Goal: Task Accomplishment & Management: Complete application form

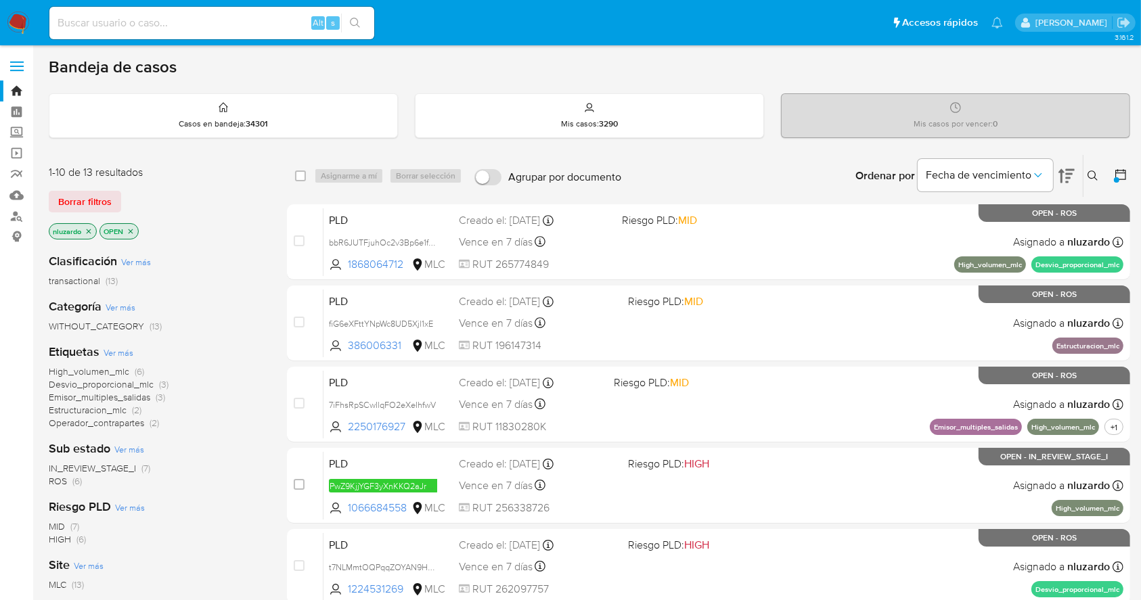
scroll to position [90, 0]
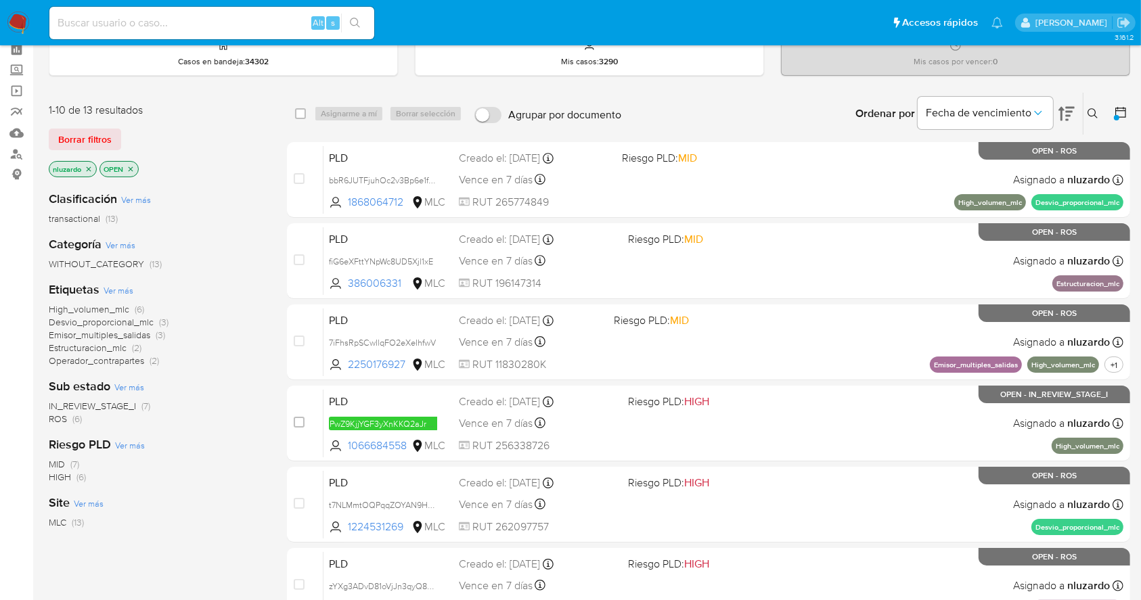
scroll to position [90, 0]
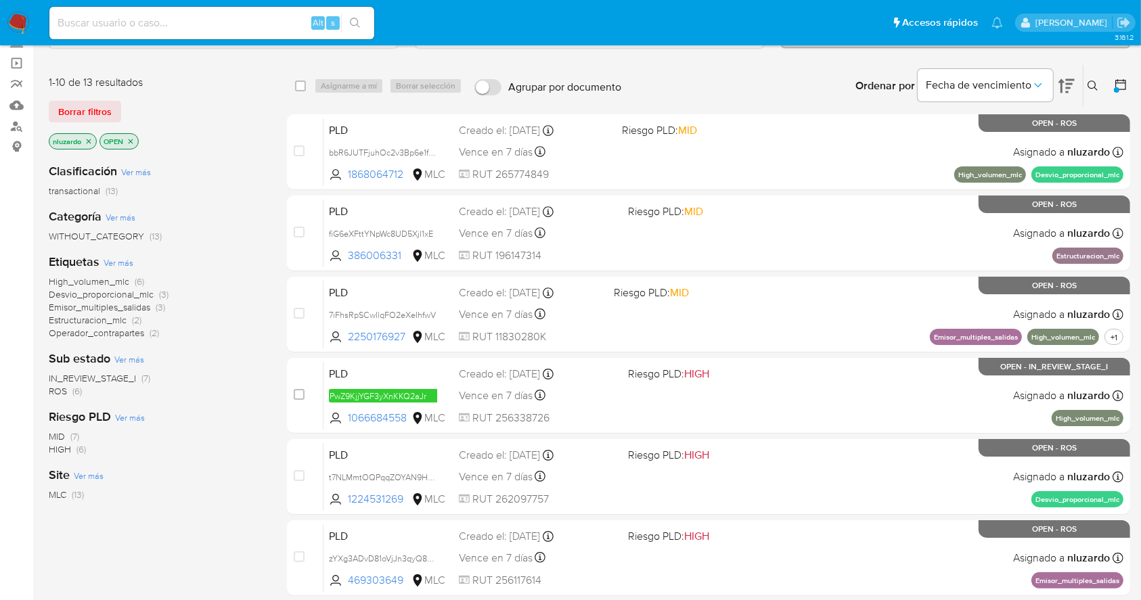
click at [1119, 81] on icon at bounding box center [1120, 84] width 11 height 11
click at [1123, 79] on icon at bounding box center [1120, 84] width 11 height 11
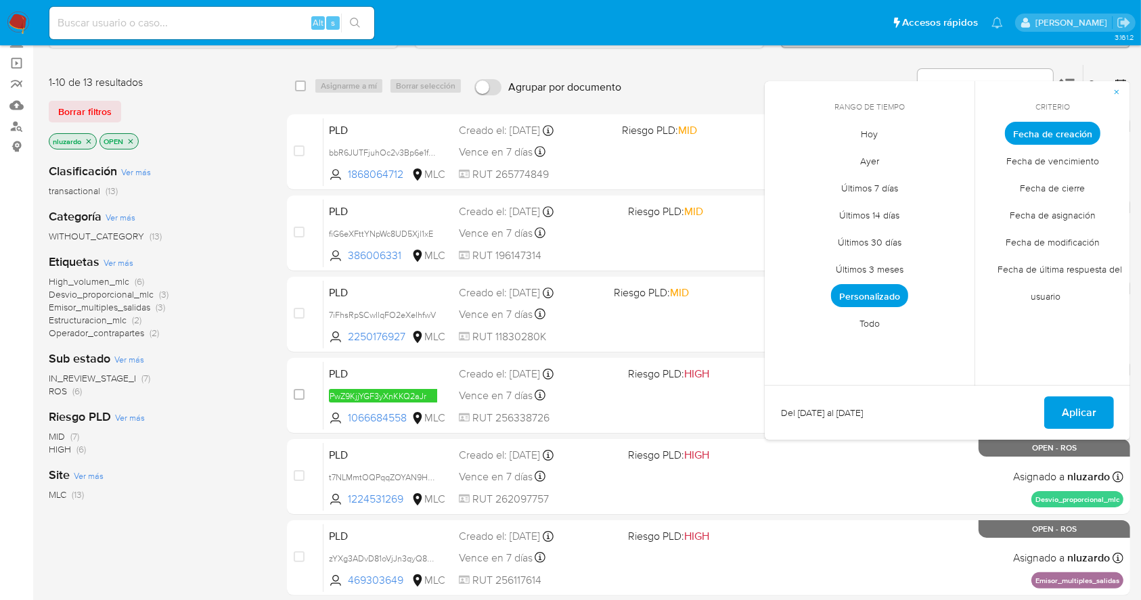
click at [870, 322] on span "Todo" at bounding box center [869, 324] width 49 height 28
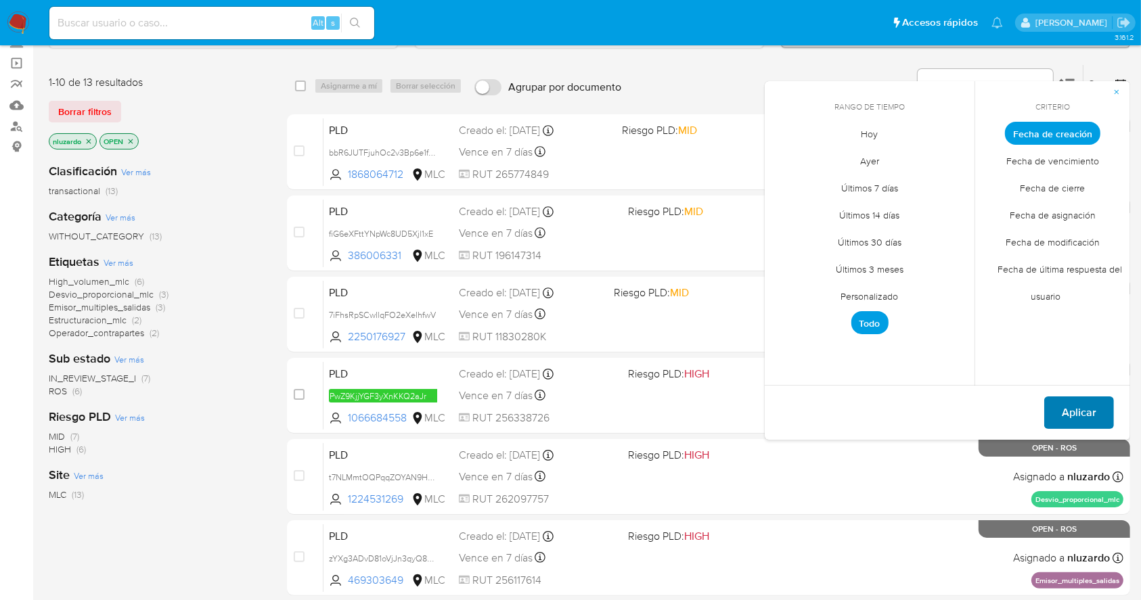
click at [1053, 411] on button "Aplicar" at bounding box center [1079, 413] width 70 height 32
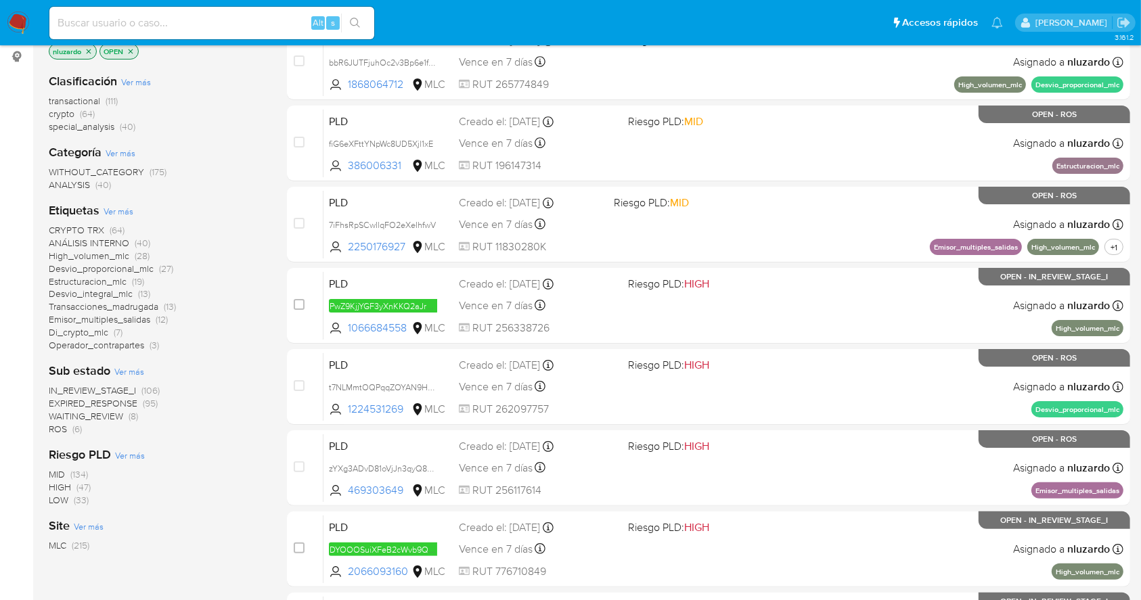
scroll to position [90, 0]
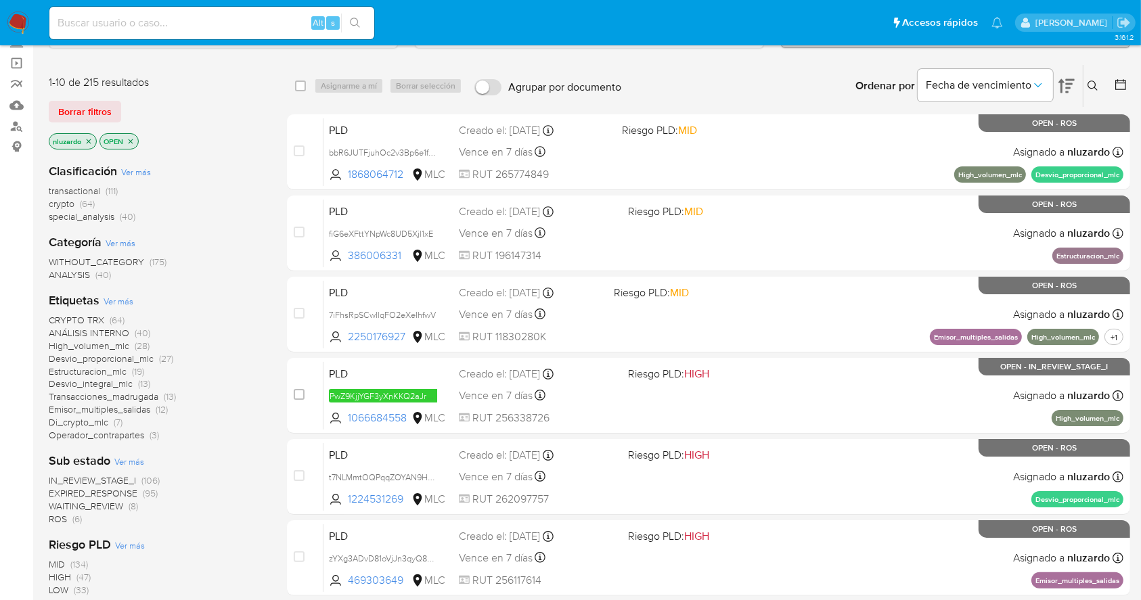
drag, startPoint x: 1133, startPoint y: 68, endPoint x: 1121, endPoint y: 68, distance: 12.2
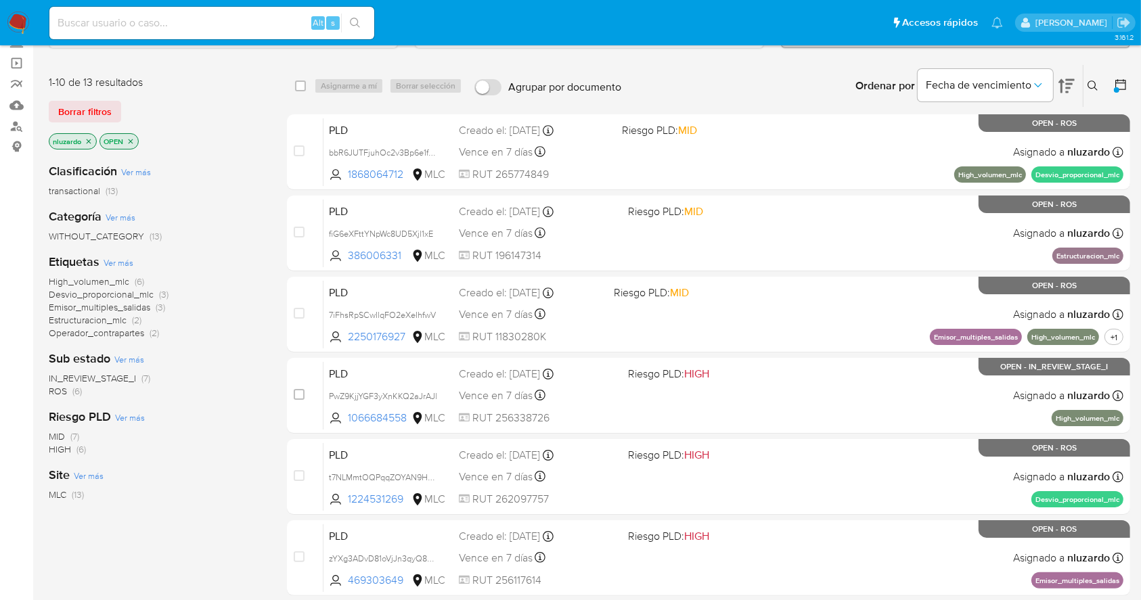
click at [131, 357] on span "Ver más" at bounding box center [129, 359] width 30 height 12
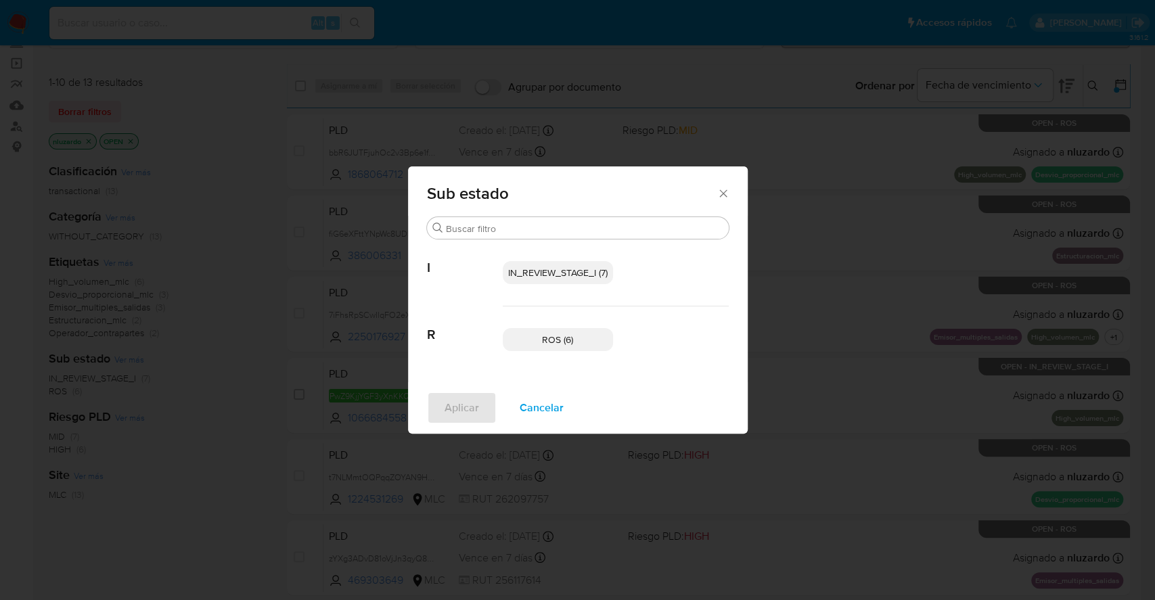
click at [560, 271] on span "IN_REVIEW_STAGE_I (7)" at bounding box center [557, 273] width 99 height 14
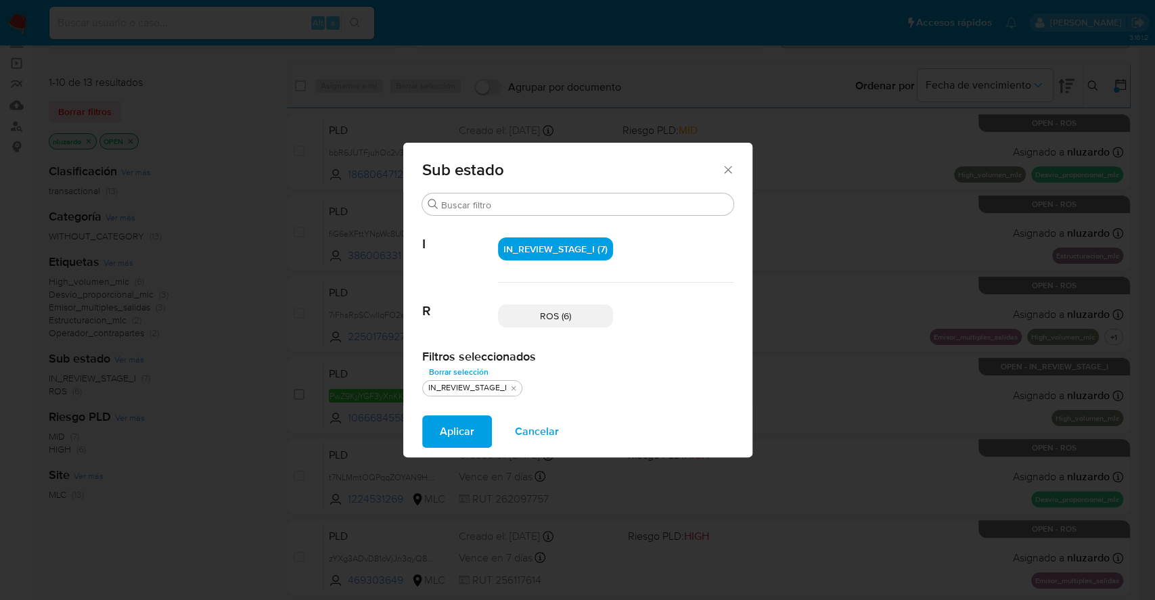
click at [429, 430] on button "Aplicar" at bounding box center [457, 431] width 70 height 32
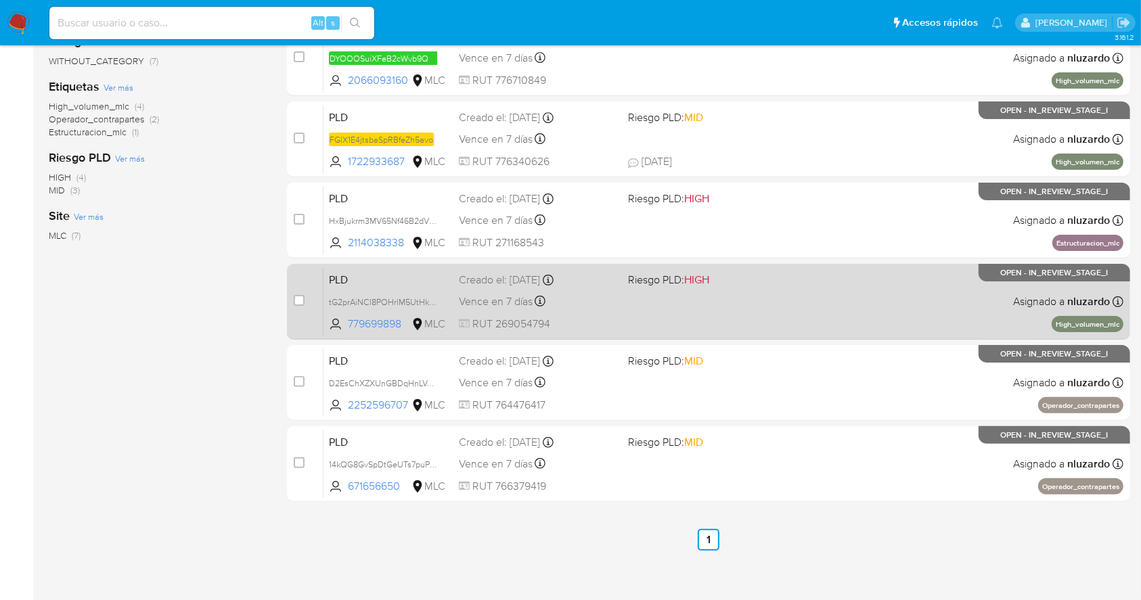
scroll to position [271, 0]
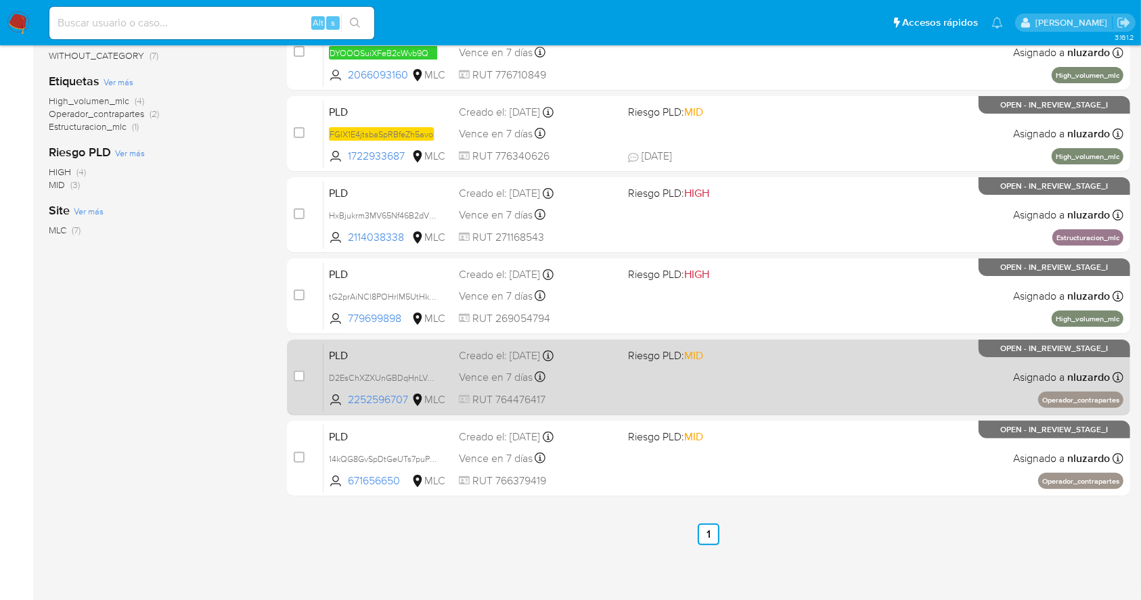
click at [607, 388] on div "PLD D2EsChXZXUnGBDqHnLVabQZC 2252596707 MLC Riesgo PLD: MID Creado el: 12/07/20…" at bounding box center [723, 377] width 800 height 68
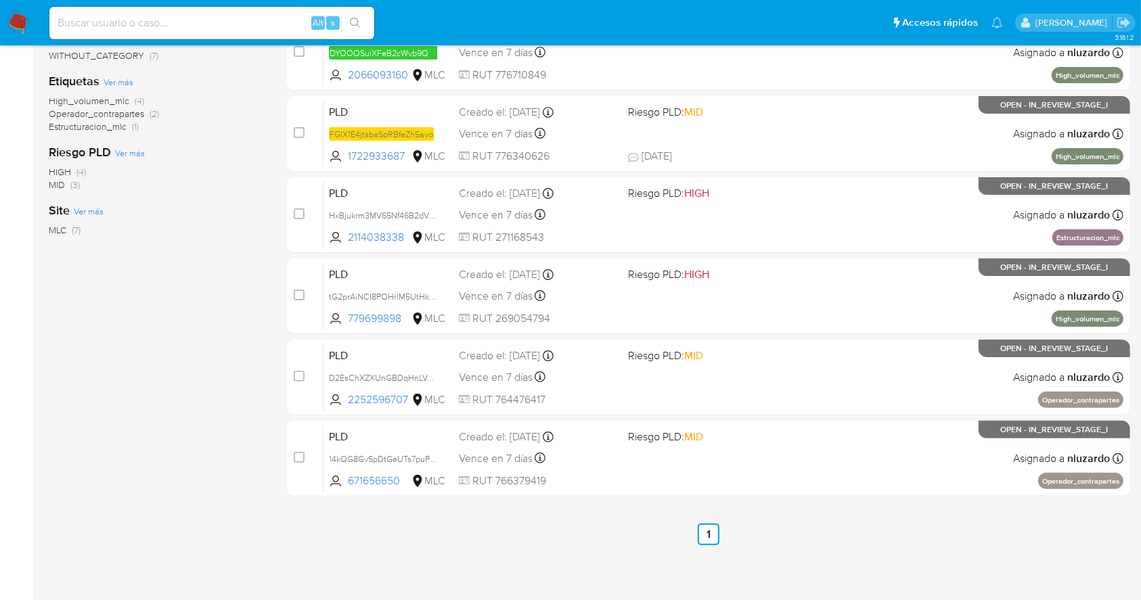
drag, startPoint x: 355, startPoint y: 408, endPoint x: 190, endPoint y: 445, distance: 169.1
click at [202, 443] on div "1-7 de 7 resultados Borrar filtros nluzardo OPEN IN_REVIEW_STAGE_I Clasificació…" at bounding box center [589, 215] width 1081 height 662
drag, startPoint x: 183, startPoint y: 447, endPoint x: 357, endPoint y: 572, distance: 215.2
click at [184, 448] on div "1-7 de 7 resultados Borrar filtros nluzardo OPEN IN_REVIEW_STAGE_I Clasificació…" at bounding box center [157, 215] width 217 height 662
drag, startPoint x: 175, startPoint y: 353, endPoint x: 309, endPoint y: 35, distance: 344.2
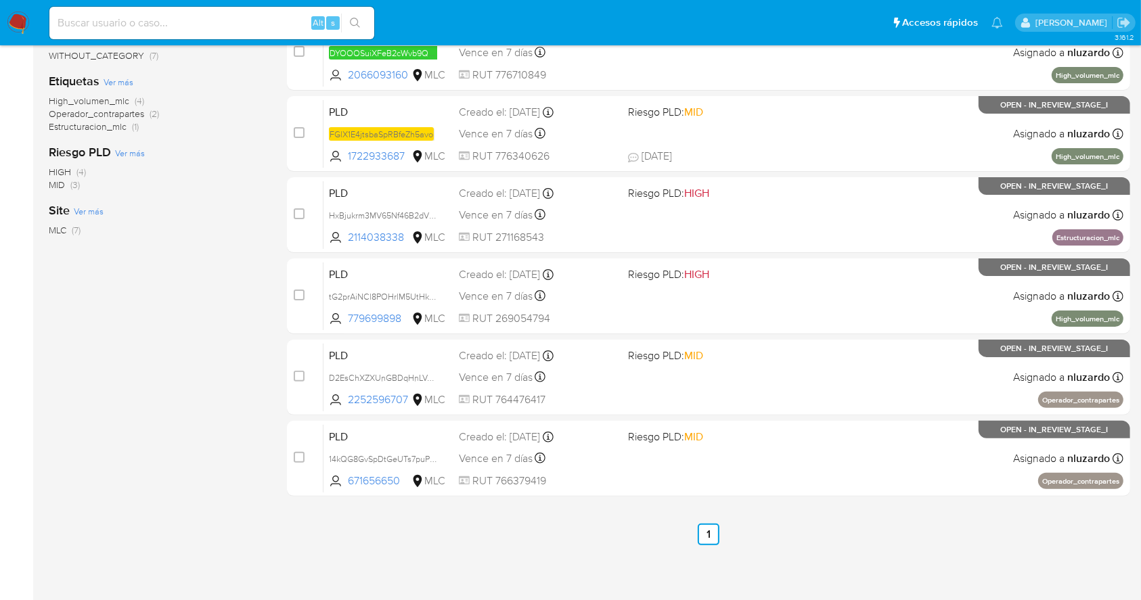
click at [175, 353] on div "Clasificación Ver más transactional (7) Categoría Ver más WITHOUT_CATEGORY (7) …" at bounding box center [157, 202] width 217 height 460
click at [212, 311] on div "Clasificación Ver más transactional (7) Categoría Ver más WITHOUT_CATEGORY (7) …" at bounding box center [157, 202] width 217 height 460
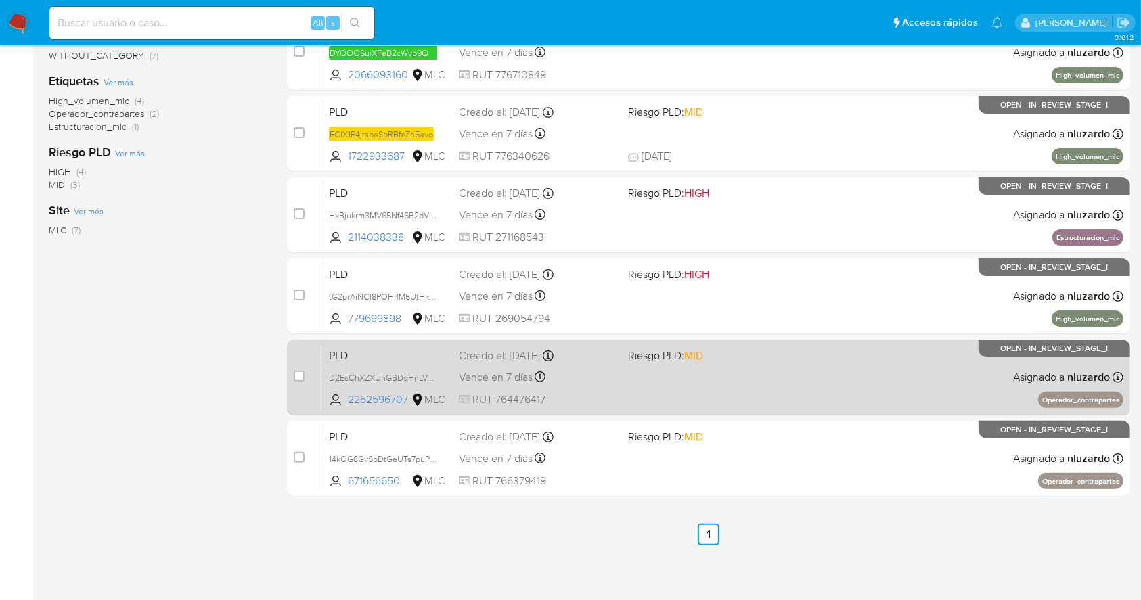
click at [666, 382] on div "PLD D2EsChXZXUnGBDqHnLVabQZC 2252596707 MLC Riesgo PLD: MID Creado el: 12/07/20…" at bounding box center [723, 377] width 800 height 68
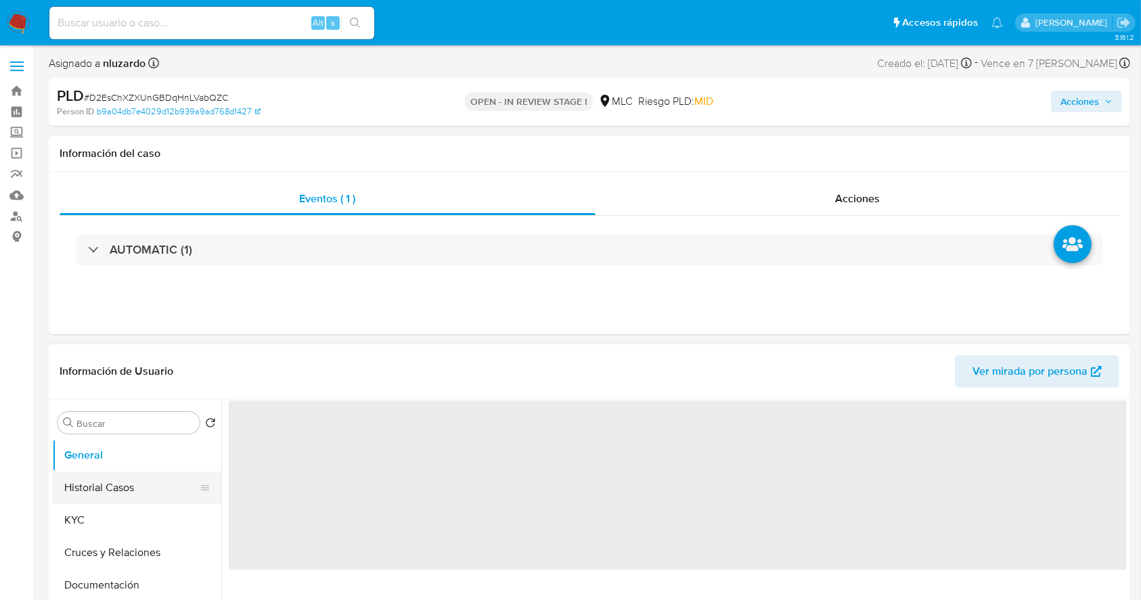
select select "10"
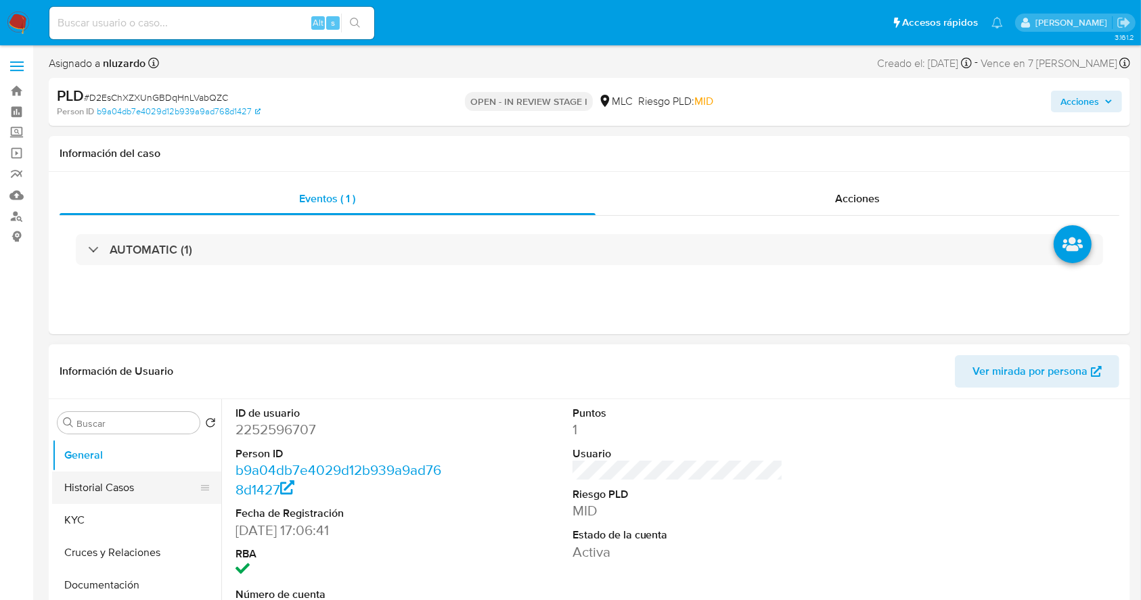
click at [131, 480] on button "Historial Casos" at bounding box center [131, 488] width 158 height 32
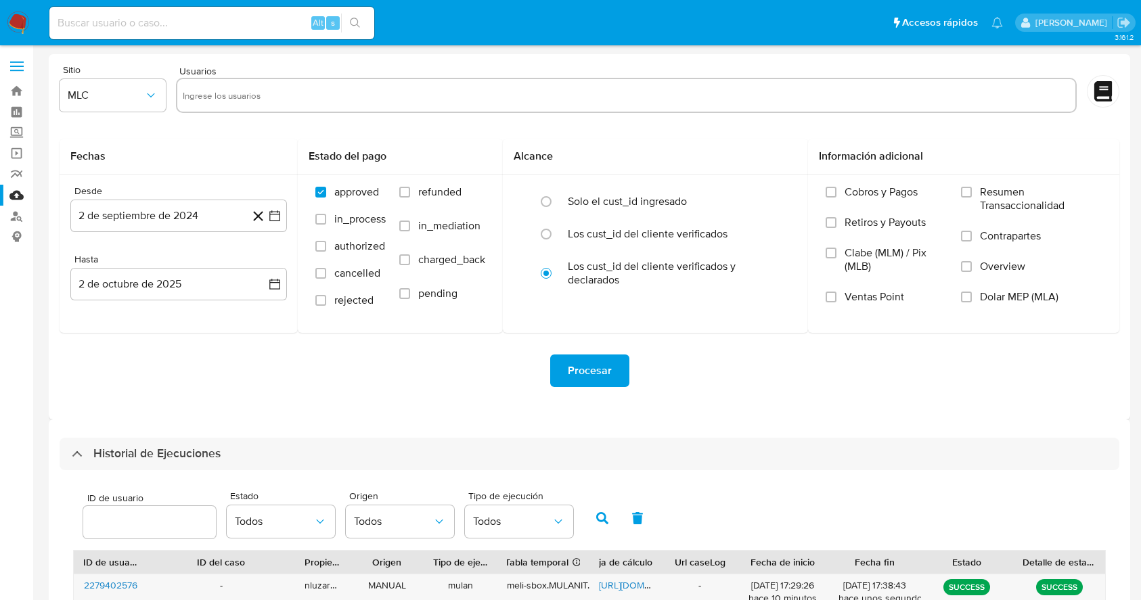
select select "10"
click at [201, 76] on span "Usuarios" at bounding box center [196, 71] width 41 height 13
click at [229, 97] on input "text" at bounding box center [626, 96] width 887 height 22
paste input "2252596707"
type input "2252596707"
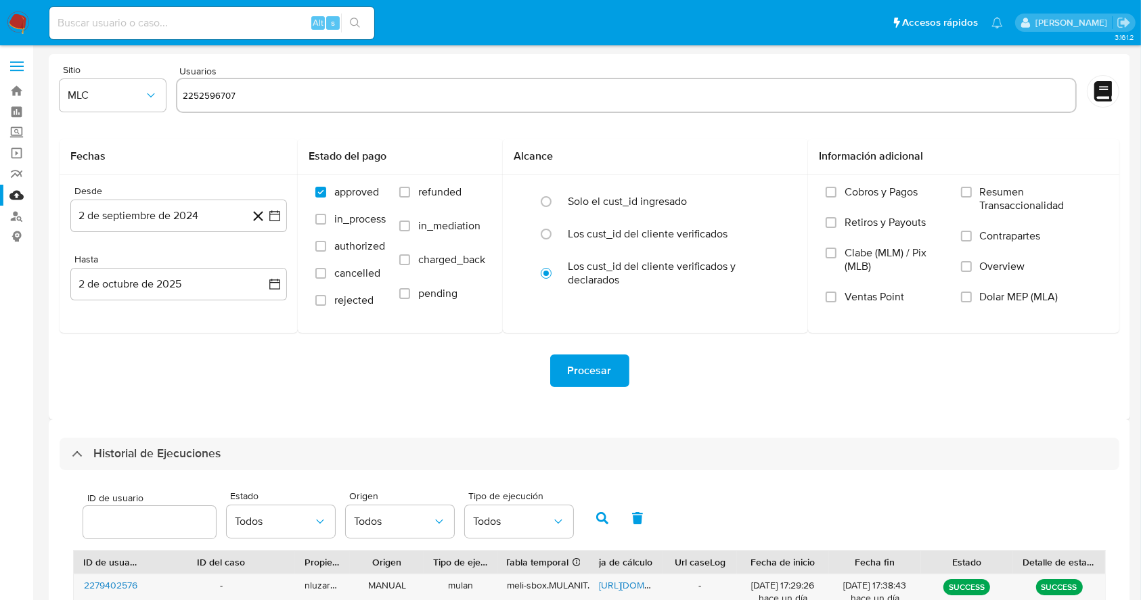
click at [167, 235] on div "Desde 2 de septiembre de 2024 2-09-2024 Hasta 2 de octubre de 2025 2-10-2025" at bounding box center [179, 254] width 238 height 158
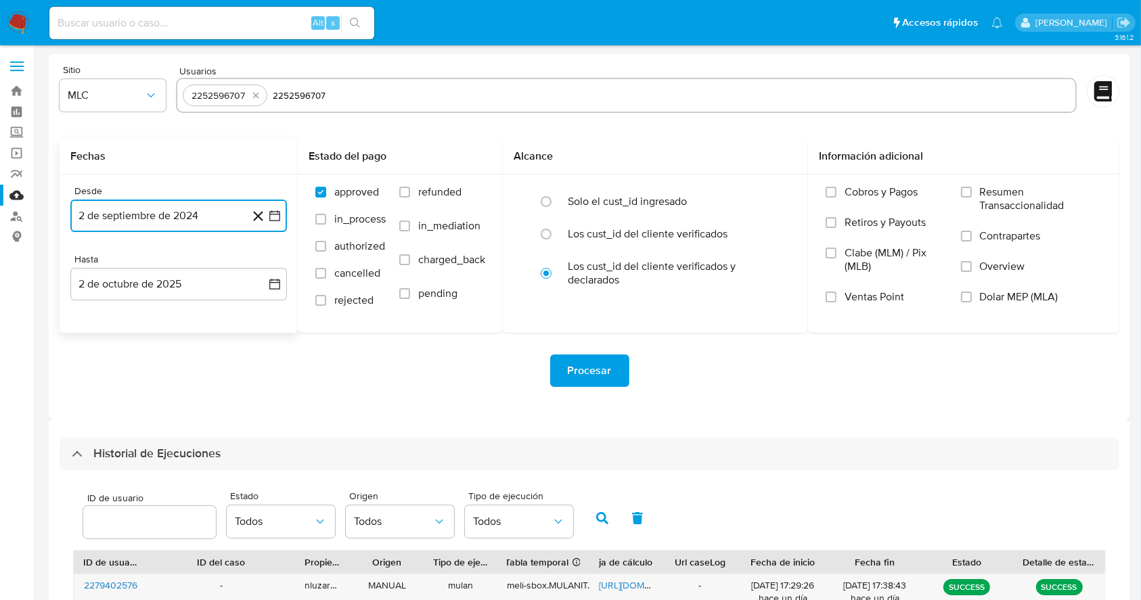
click at [166, 229] on button "2 de septiembre de 2024" at bounding box center [178, 216] width 217 height 32
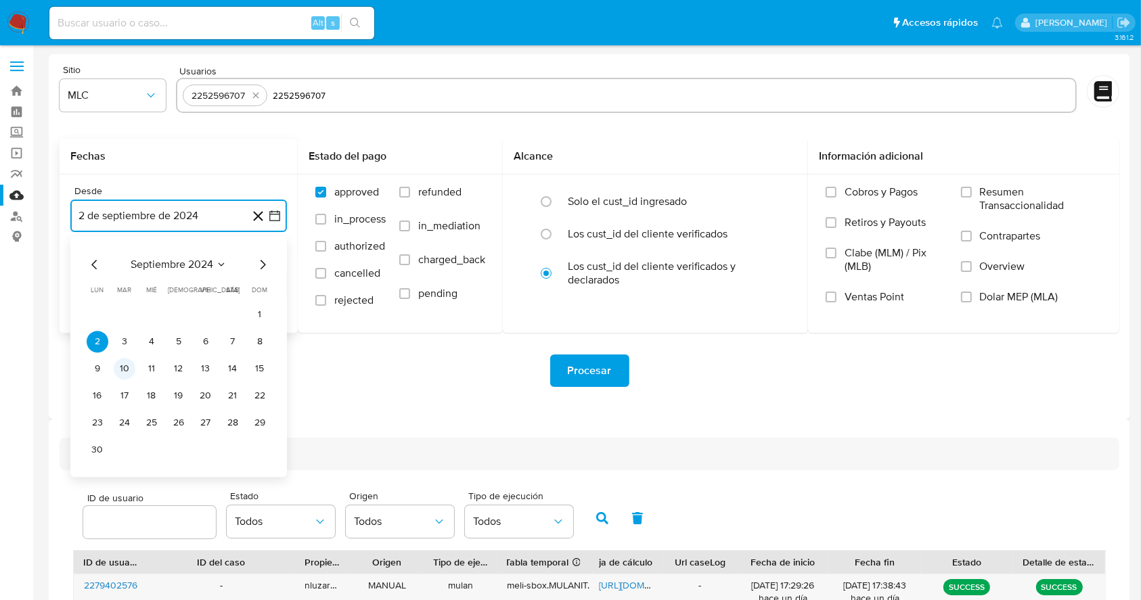
click at [121, 367] on button "10" at bounding box center [125, 369] width 22 height 22
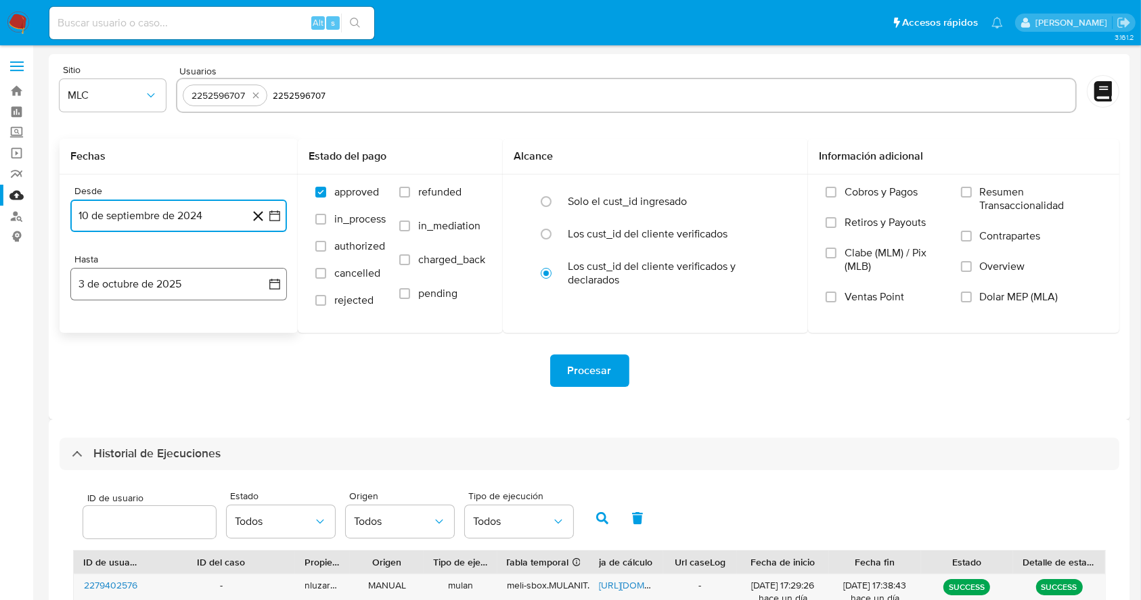
click at [133, 288] on button "3 de octubre de 2025" at bounding box center [178, 284] width 217 height 32
click at [92, 334] on icon "Mes anterior" at bounding box center [95, 333] width 16 height 16
click at [125, 409] on button "9" at bounding box center [125, 410] width 22 height 22
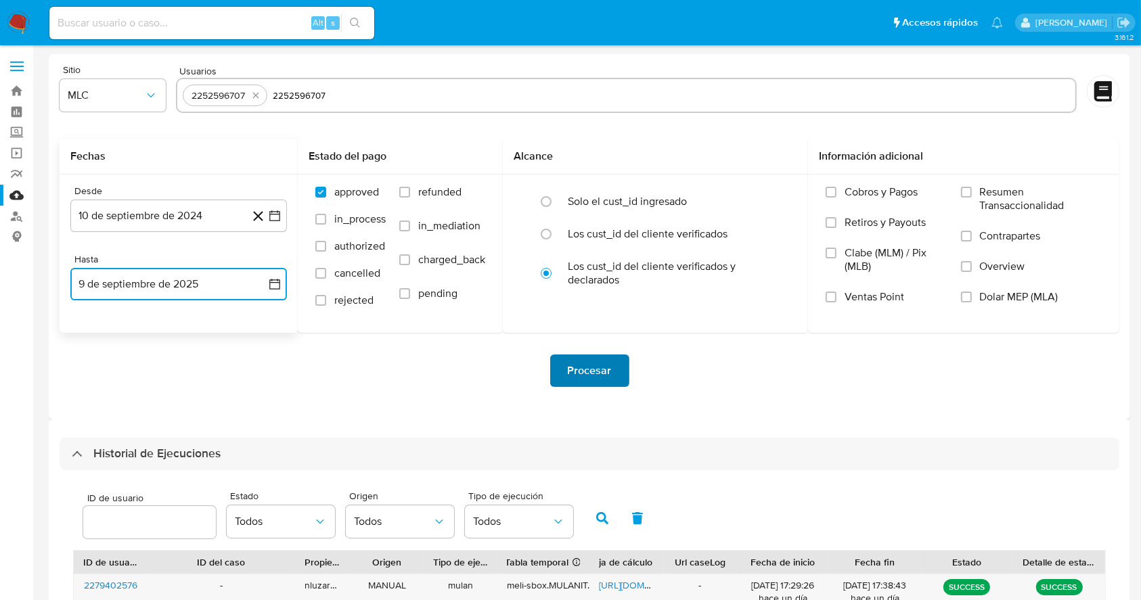
click at [579, 369] on span "Procesar" at bounding box center [590, 371] width 44 height 30
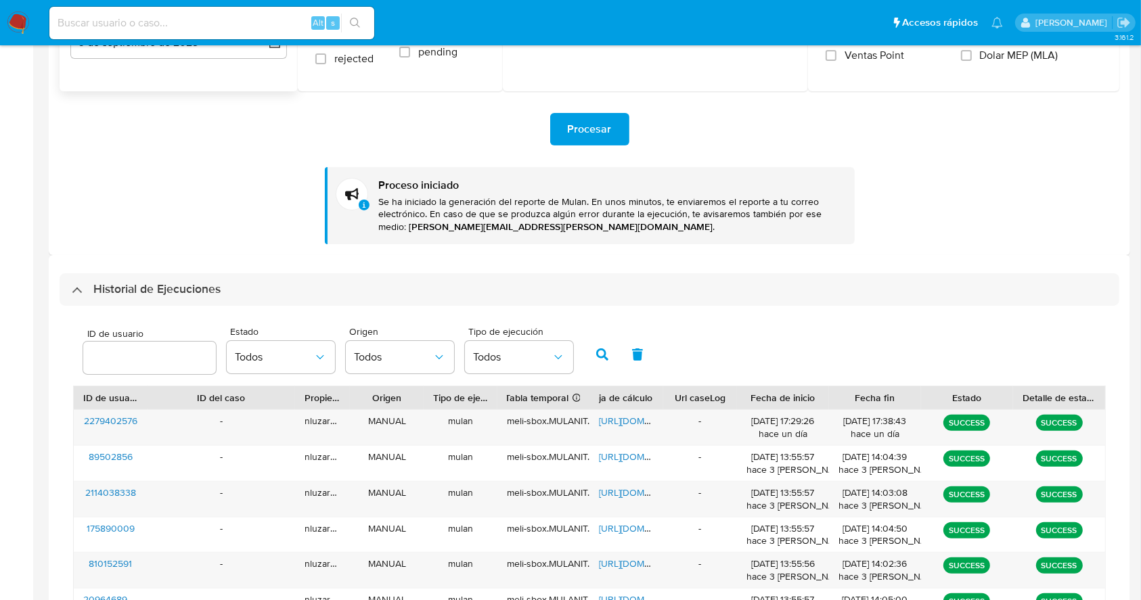
scroll to position [271, 0]
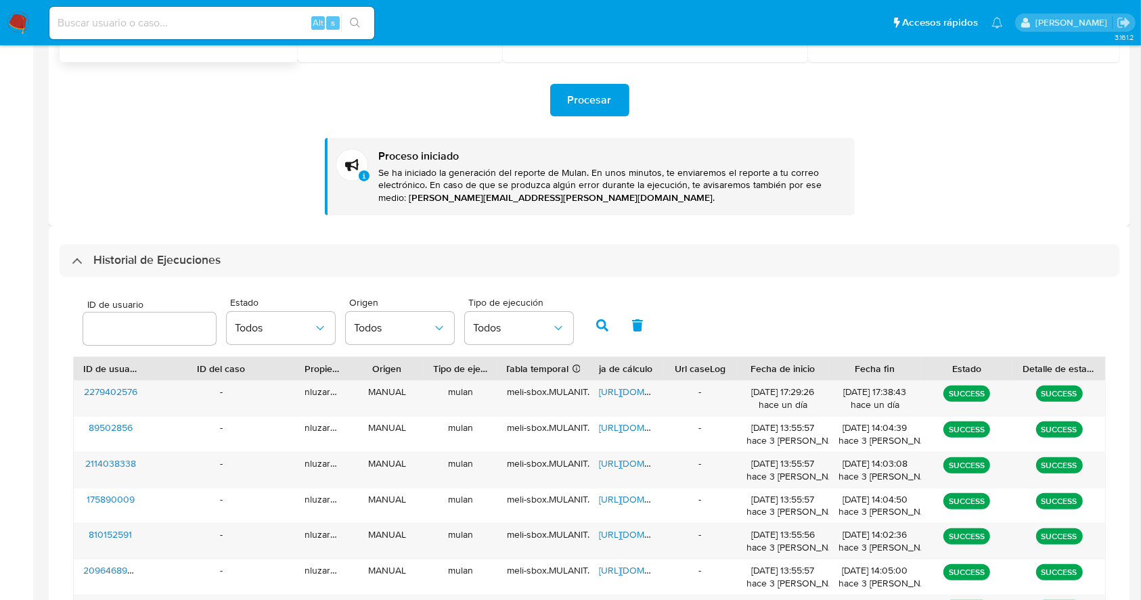
click at [177, 277] on div "ID de usuario Estado Todos Origen Todos Tipo de ejecución Todos ID de usuario I…" at bounding box center [590, 533] width 1060 height 512
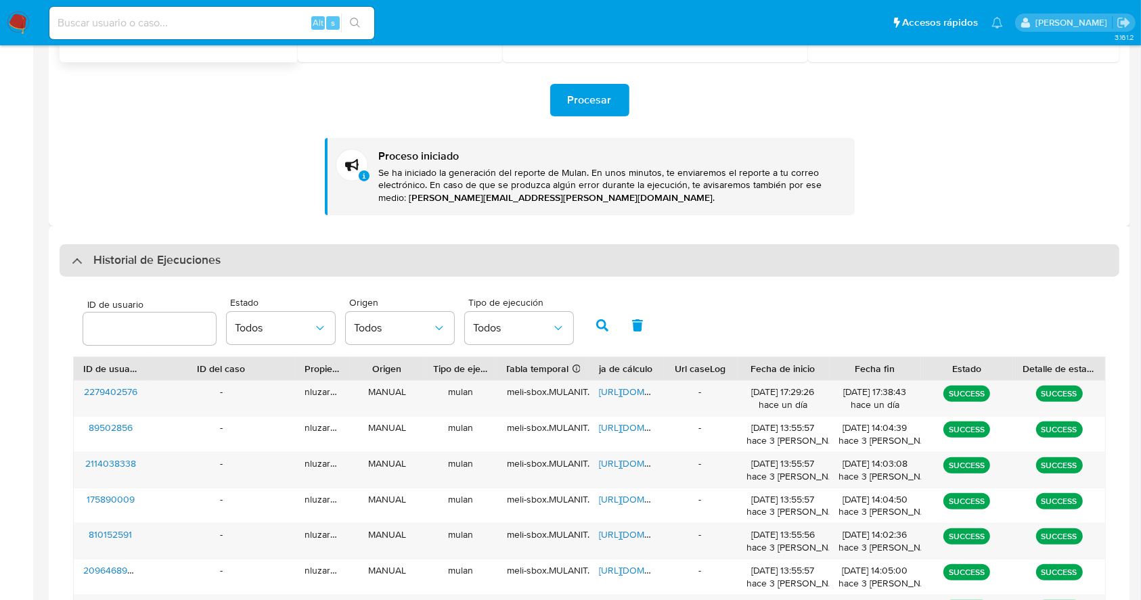
click at [180, 263] on h3 "Historial de Ejecuciones" at bounding box center [156, 260] width 127 height 16
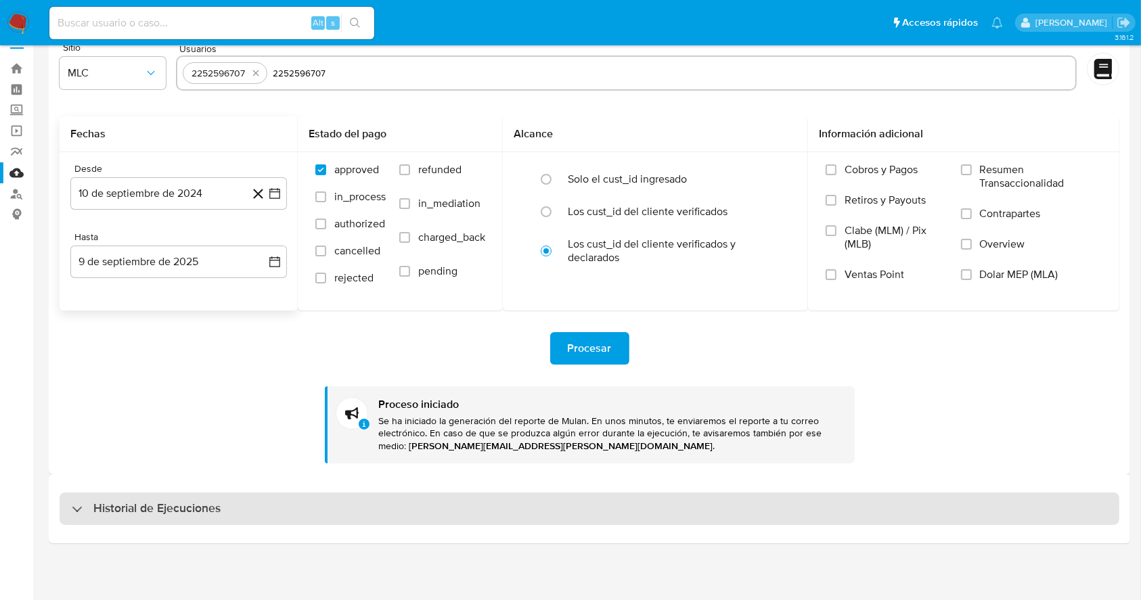
click at [120, 501] on h3 "Historial de Ejecuciones" at bounding box center [156, 509] width 127 height 16
select select "10"
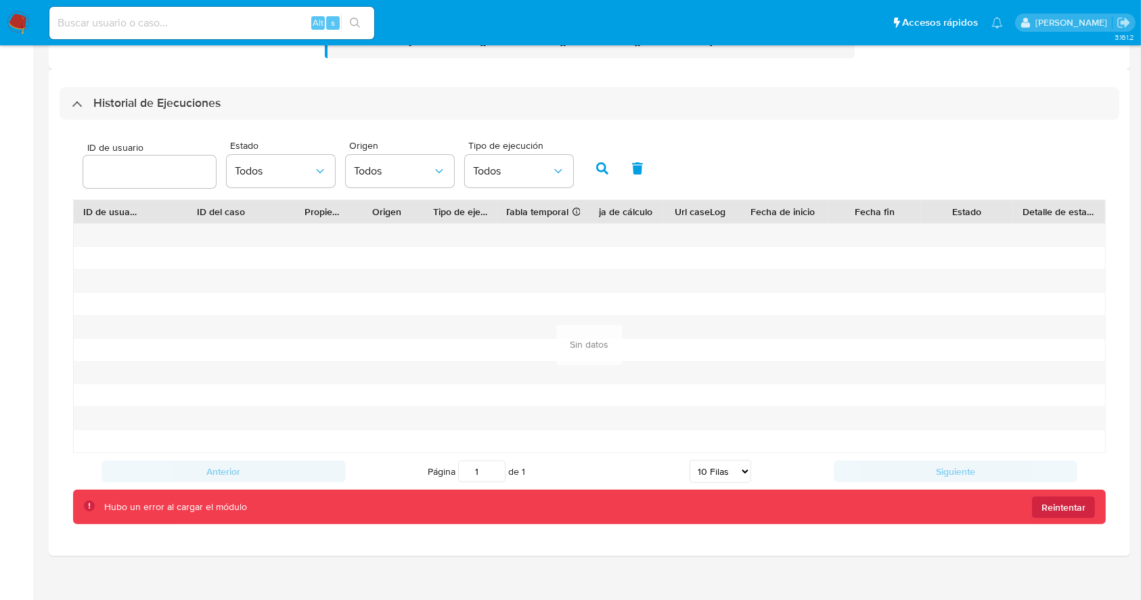
scroll to position [441, 0]
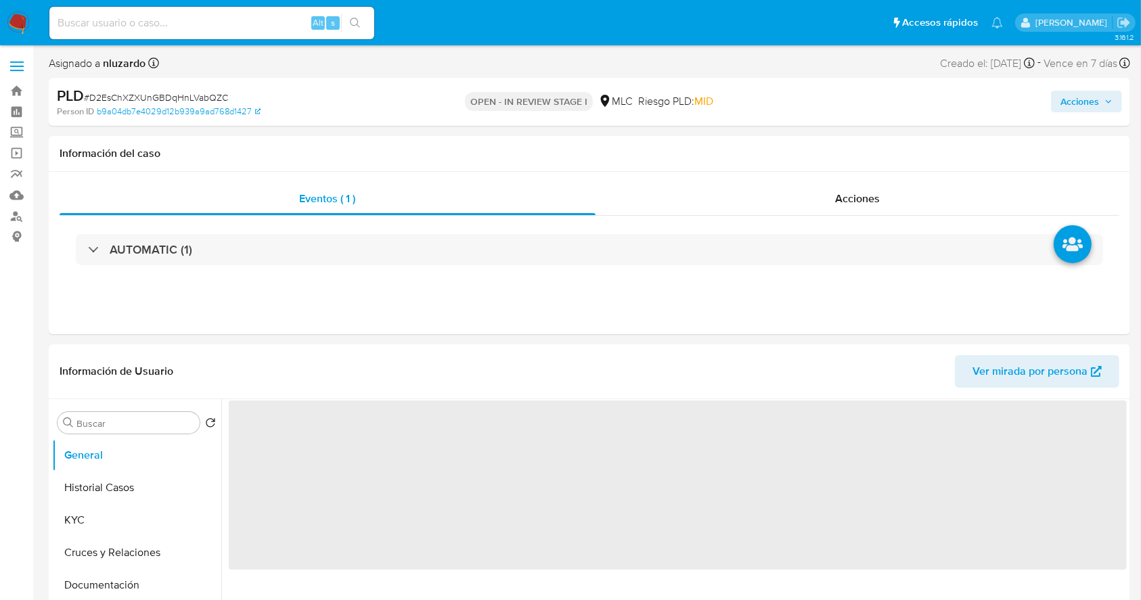
select select "10"
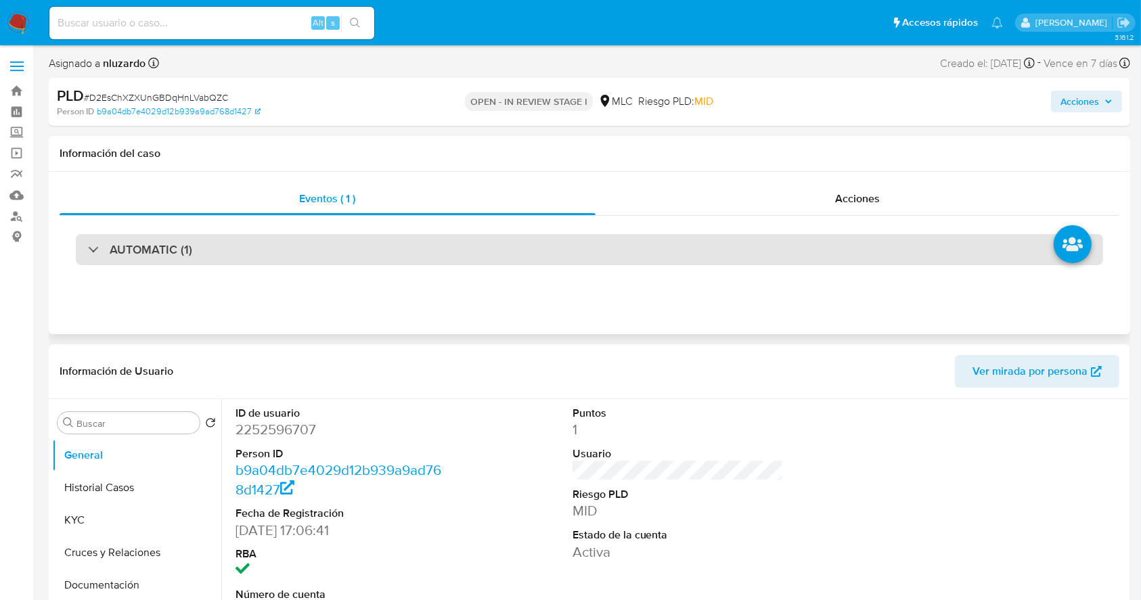
click at [147, 257] on h3 "AUTOMATIC (1)" at bounding box center [151, 249] width 83 height 15
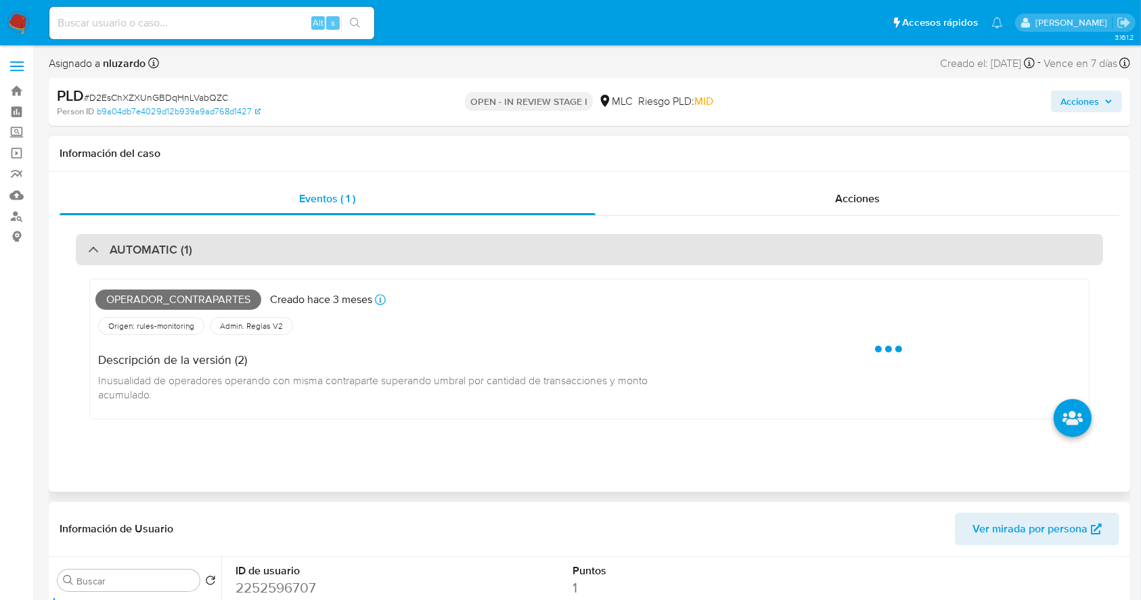
click at [147, 257] on h3 "AUTOMATIC (1)" at bounding box center [151, 249] width 83 height 15
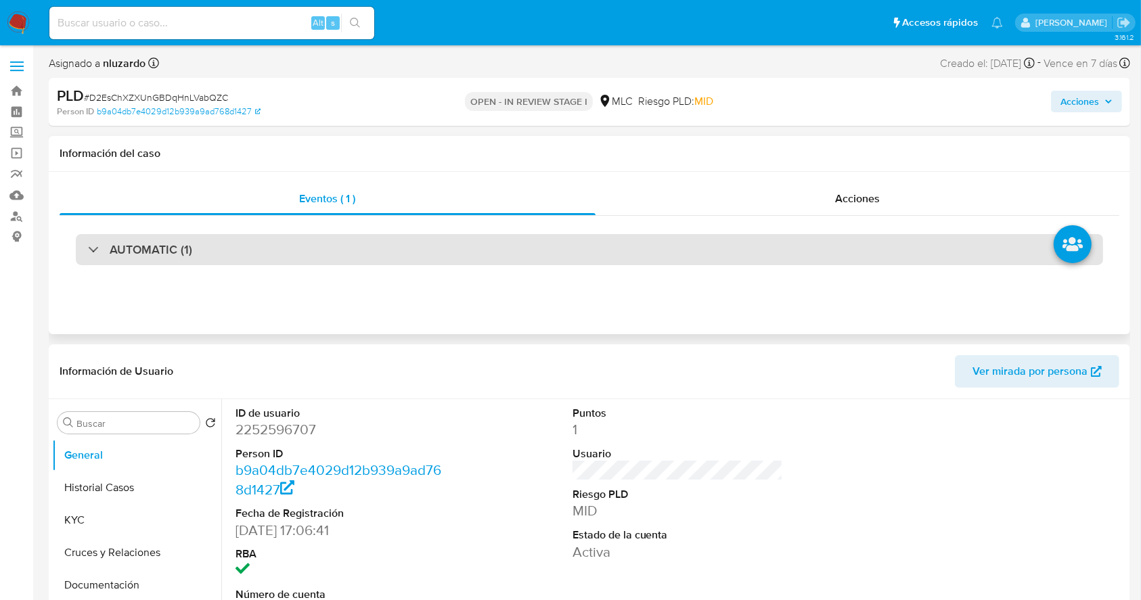
click at [147, 257] on h3 "AUTOMATIC (1)" at bounding box center [151, 249] width 83 height 15
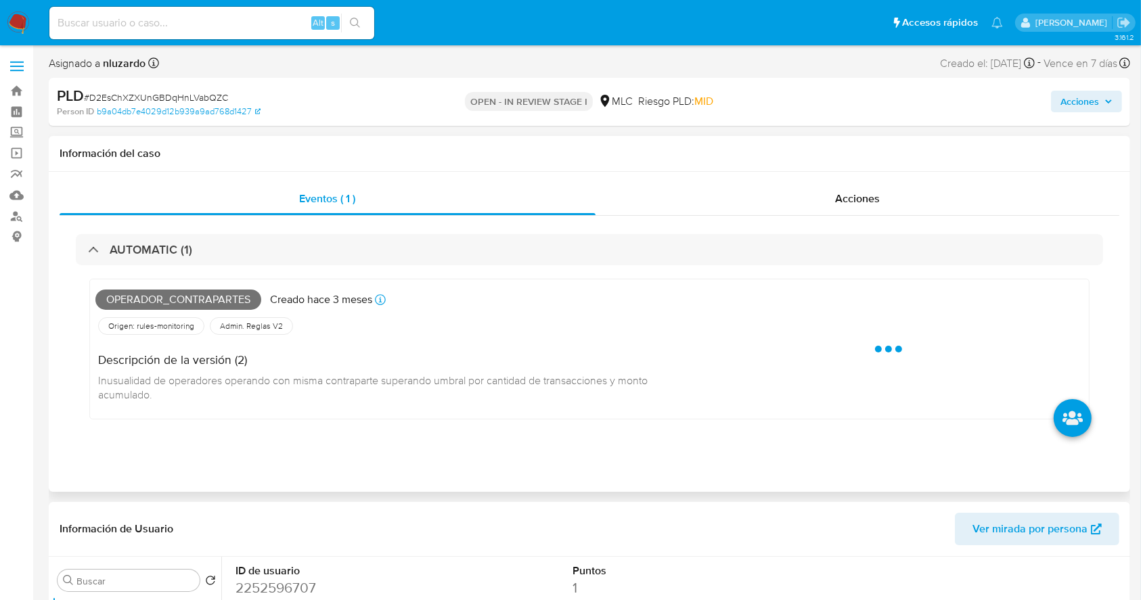
click at [157, 291] on span "Operador_contrapartes" at bounding box center [178, 300] width 166 height 20
copy span "Operador_contrapartes"
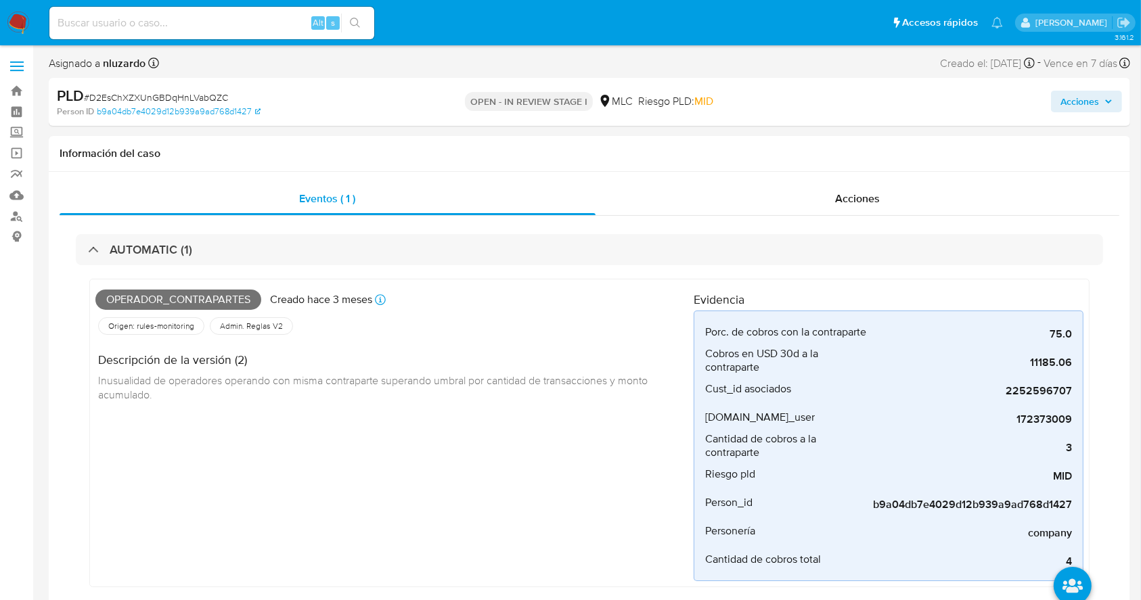
click at [280, 30] on input at bounding box center [211, 23] width 325 height 18
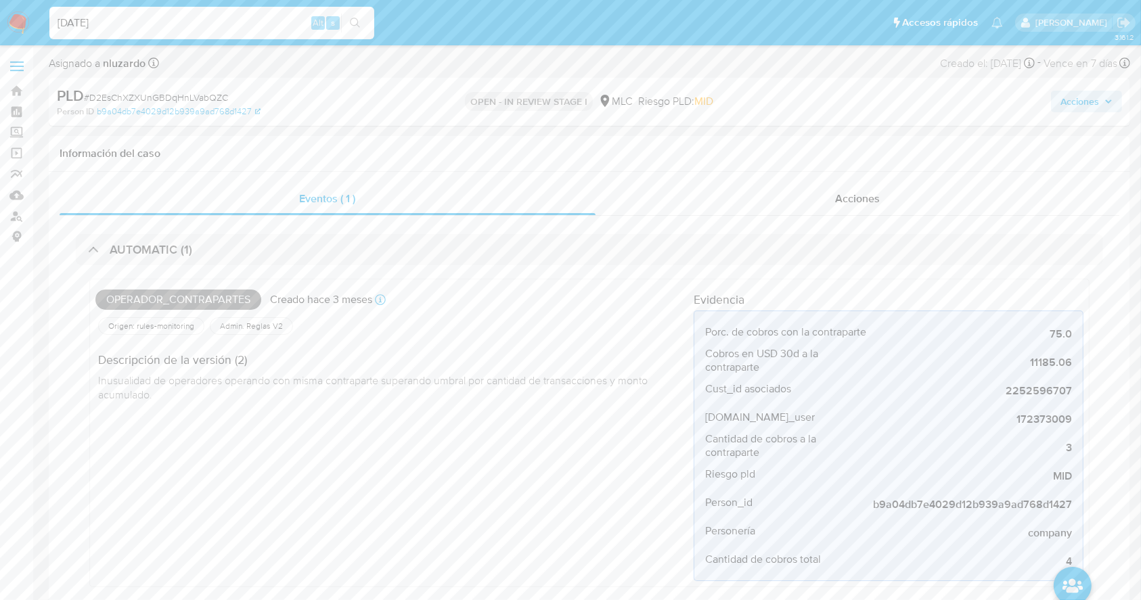
type input "03/10/2025"
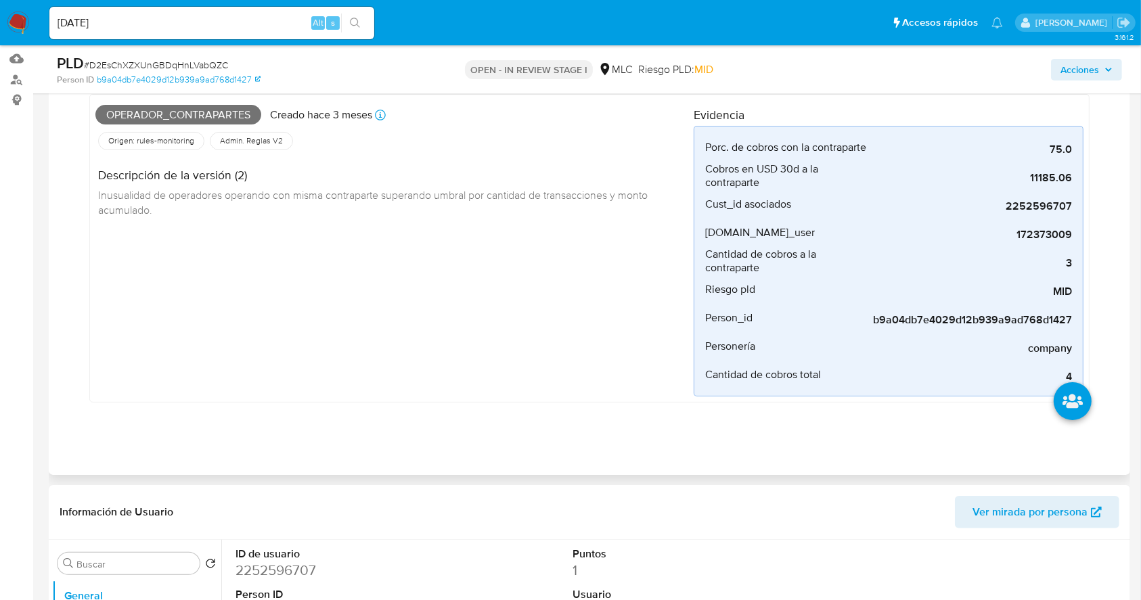
scroll to position [361, 0]
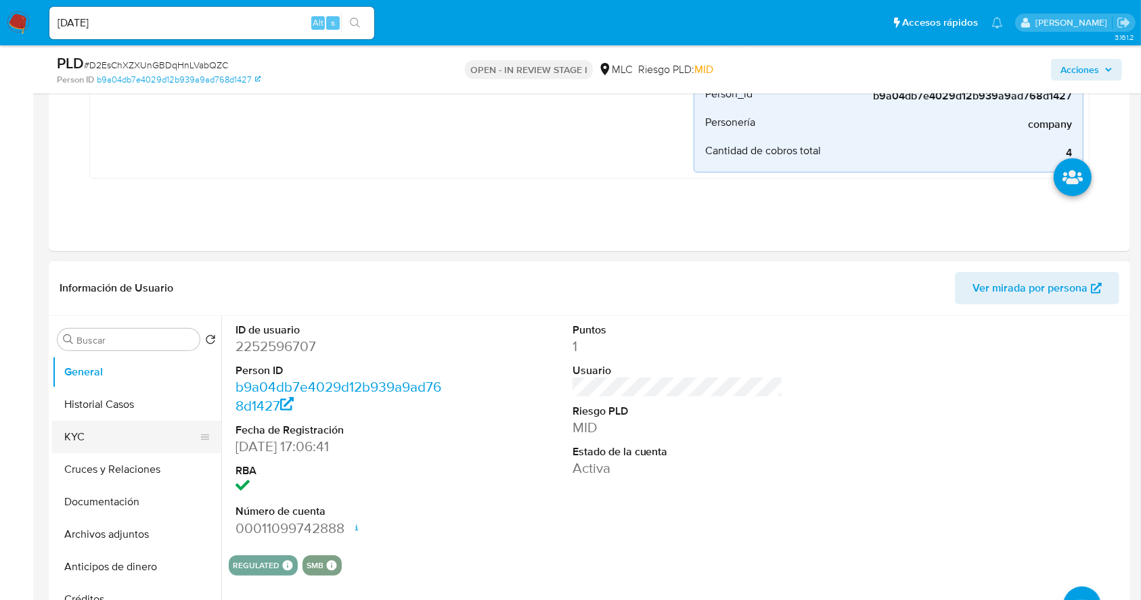
drag, startPoint x: 76, startPoint y: 443, endPoint x: 109, endPoint y: 435, distance: 34.1
click at [76, 443] on button "KYC" at bounding box center [131, 437] width 158 height 32
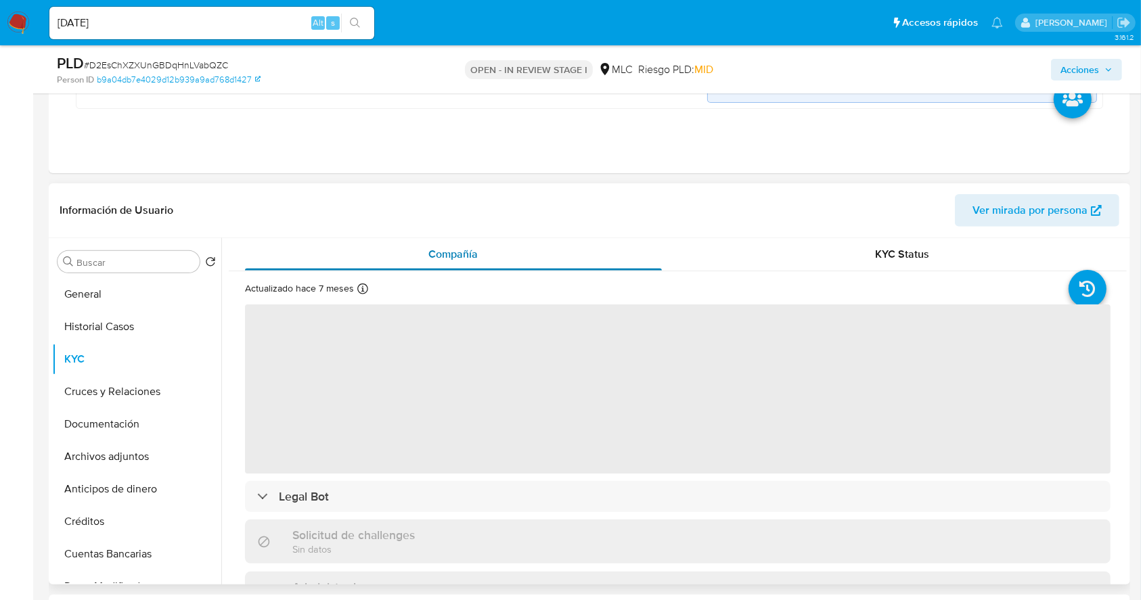
scroll to position [451, 0]
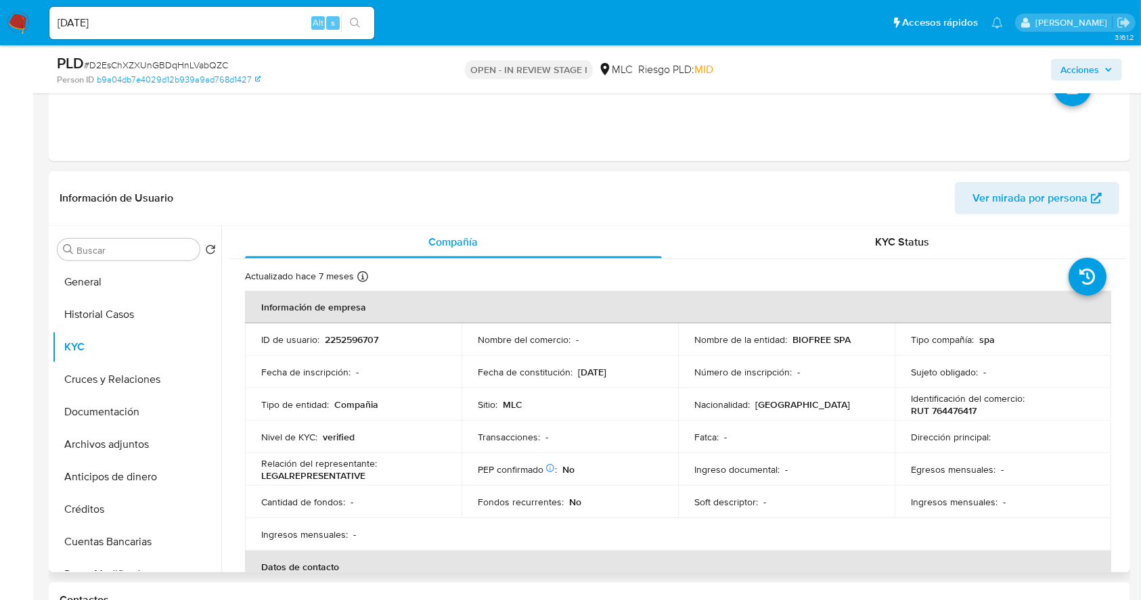
click at [801, 338] on p "BIOFREE SPA" at bounding box center [821, 340] width 58 height 12
click at [850, 334] on div "Nombre de la entidad : BIOFREE SPA" at bounding box center [786, 340] width 184 height 12
copy p "BIOFREE SPA"
click at [582, 380] on td "Fecha de constitución : 14/09/2016" at bounding box center [569, 372] width 217 height 32
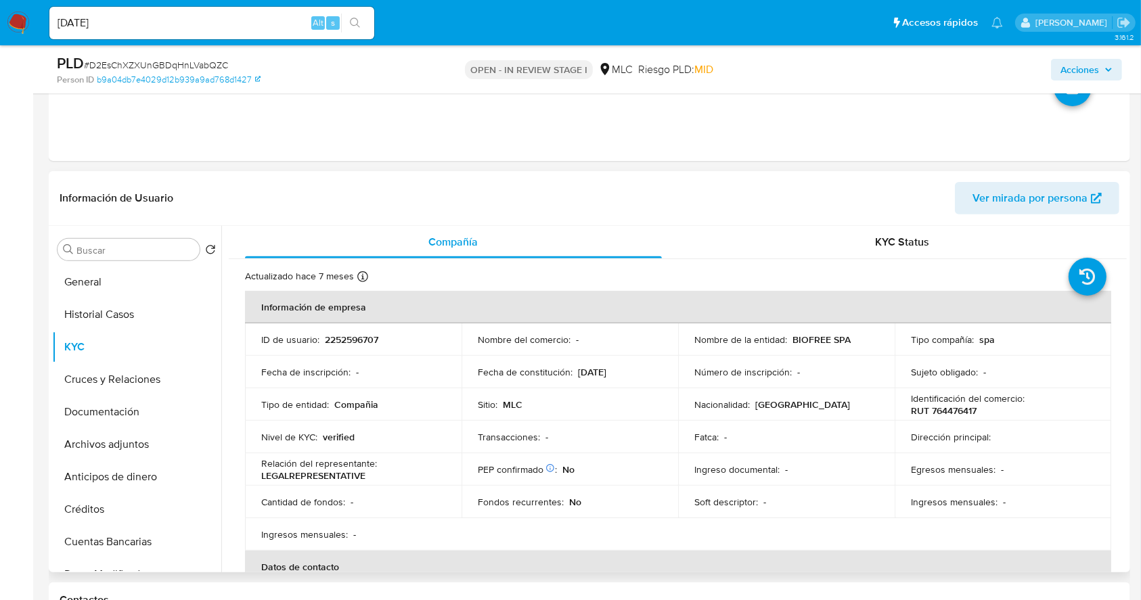
click at [947, 407] on p "RUT 764476417" at bounding box center [944, 411] width 66 height 12
copy p "764476417"
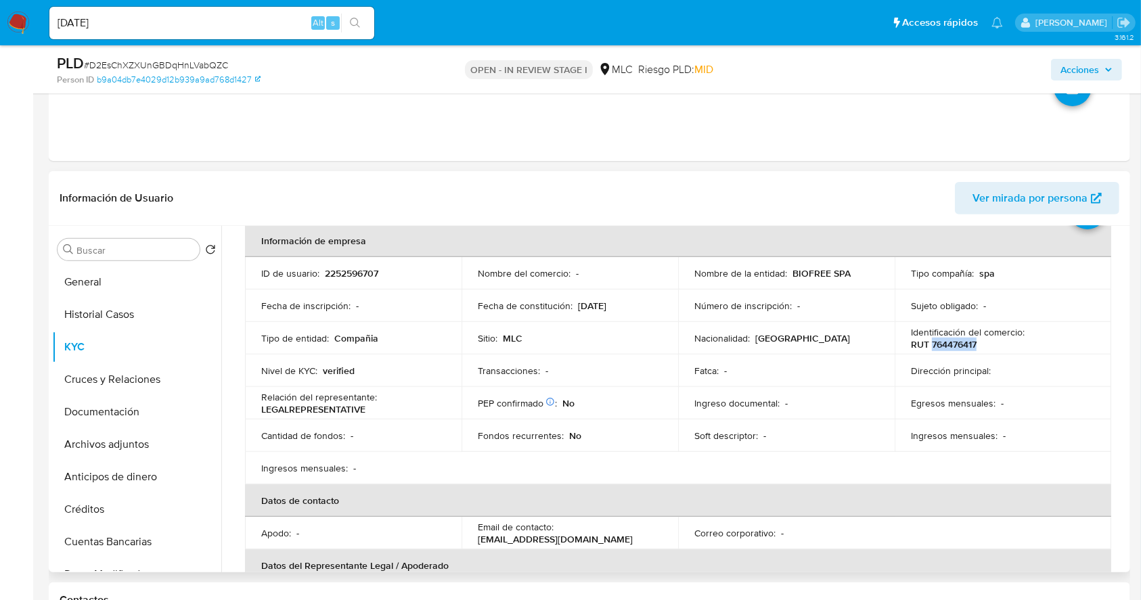
scroll to position [90, 0]
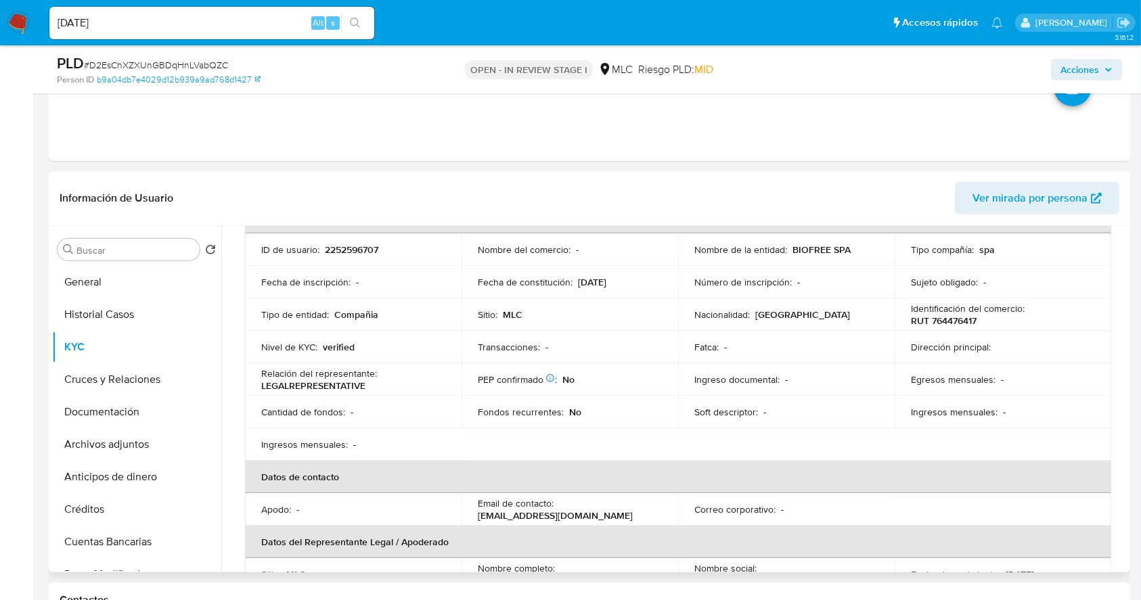
click at [623, 327] on td "Sitio : MLC" at bounding box center [569, 314] width 217 height 32
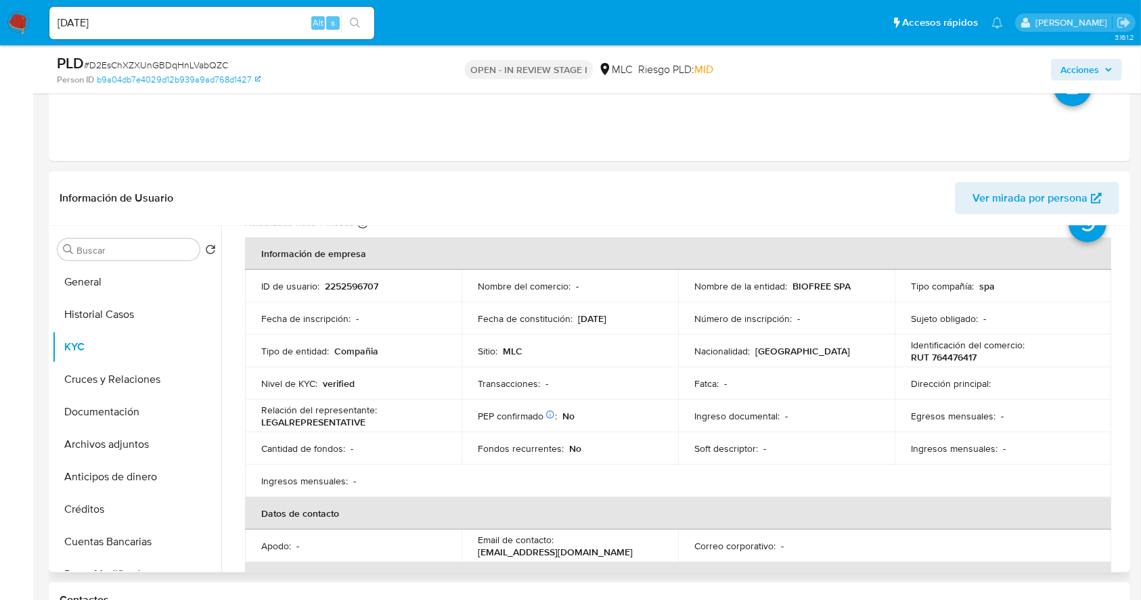
scroll to position [45, 0]
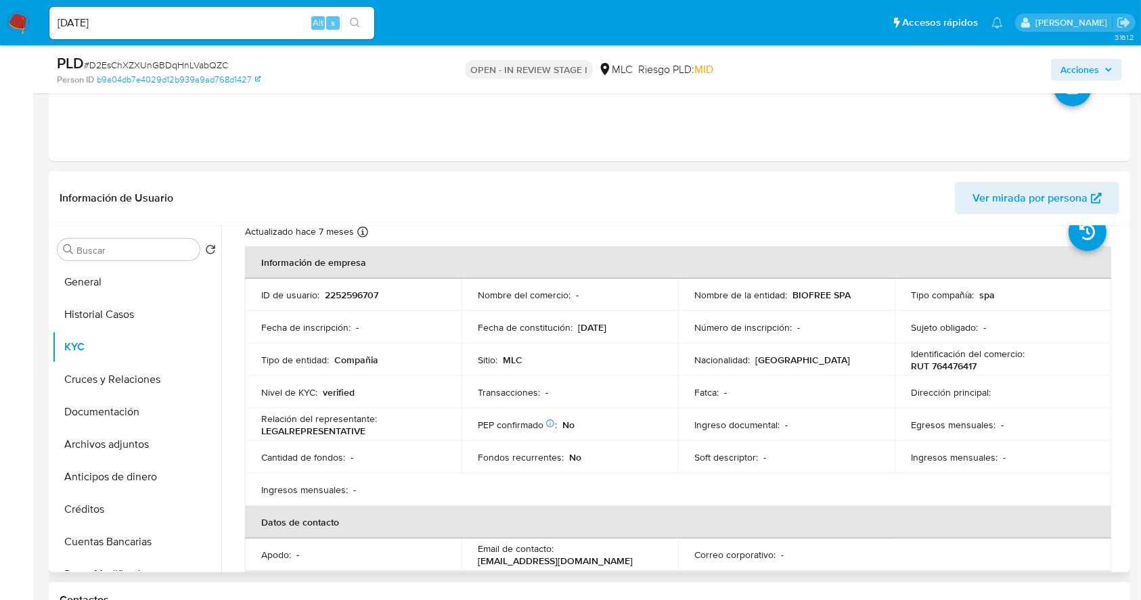
click at [955, 367] on p "RUT 764476417" at bounding box center [944, 366] width 66 height 12
copy p "764476417"
click at [146, 254] on input "Buscar" at bounding box center [135, 250] width 118 height 12
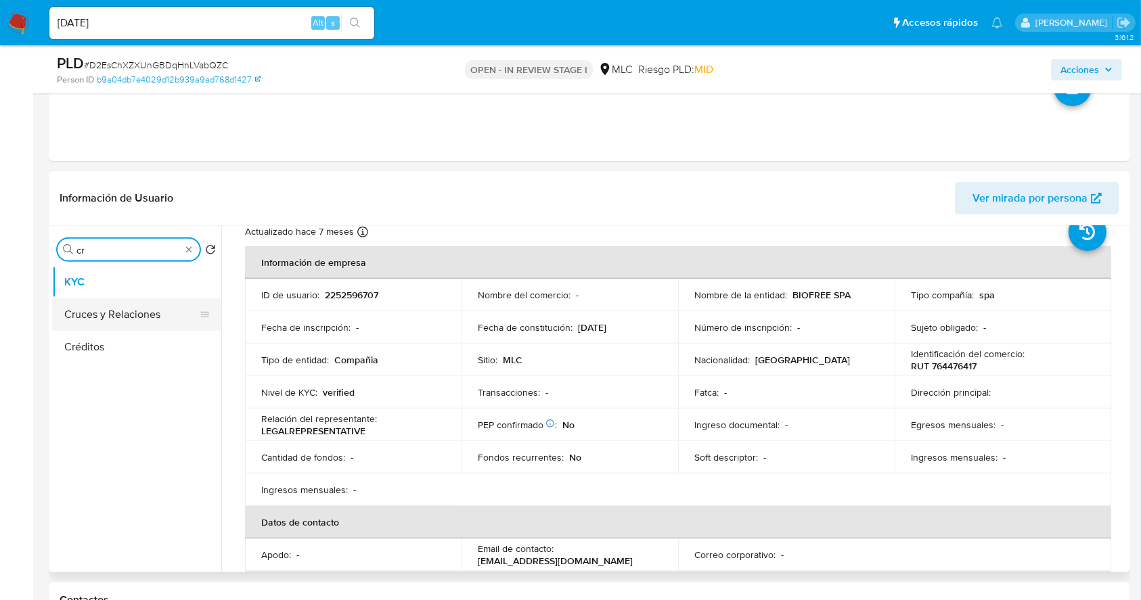
type input "cr"
click at [114, 317] on button "Cruces y Relaciones" at bounding box center [131, 314] width 158 height 32
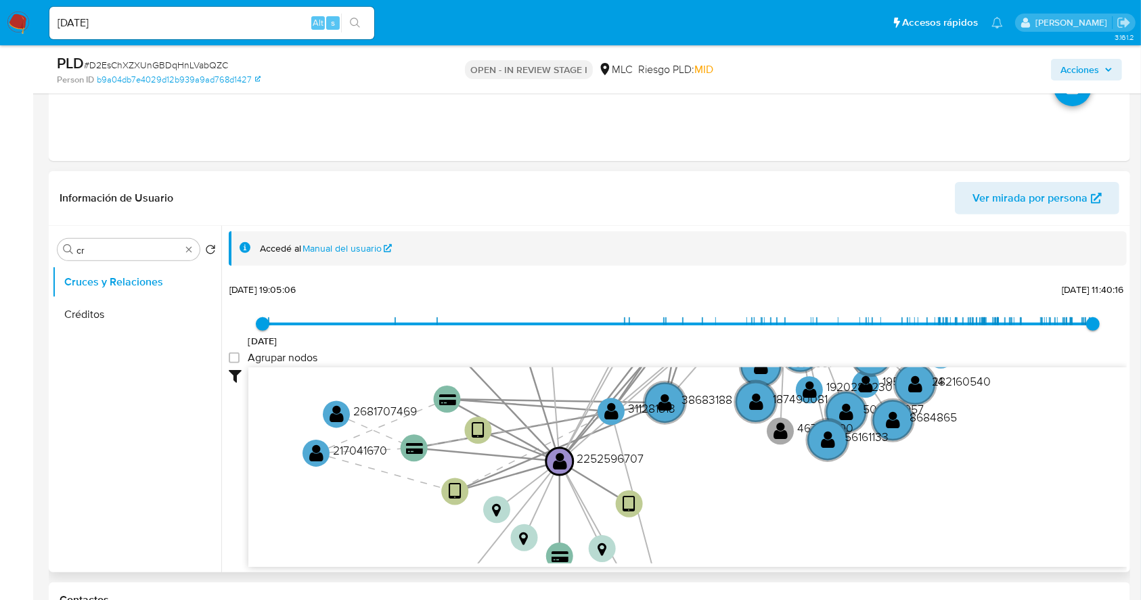
scroll to position [50, 0]
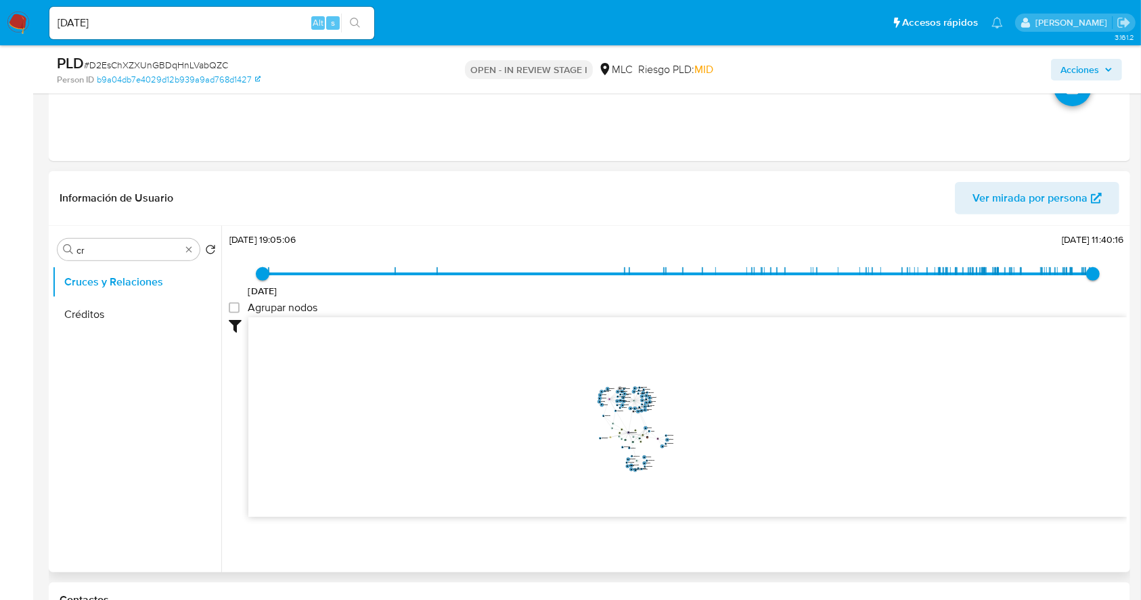
drag, startPoint x: 632, startPoint y: 399, endPoint x: 585, endPoint y: 449, distance: 69.0
click at [585, 449] on icon "device-66bf5b3a6288c45979761e26  user-2252596707  2252596707 device-680fcaa52…" at bounding box center [687, 415] width 878 height 196
drag, startPoint x: 731, startPoint y: 415, endPoint x: 765, endPoint y: 414, distance: 33.9
click at [765, 414] on icon "device-66bf5b3a6288c45979761e26  user-2252596707  2252596707 device-680fcaa52…" at bounding box center [687, 415] width 878 height 196
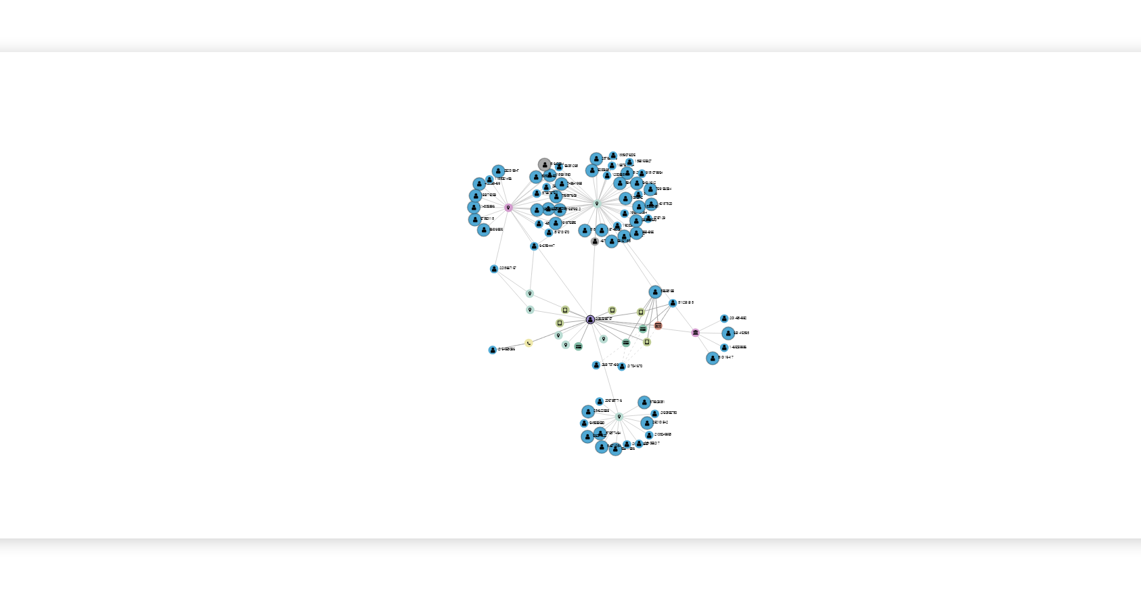
scroll to position [451, 0]
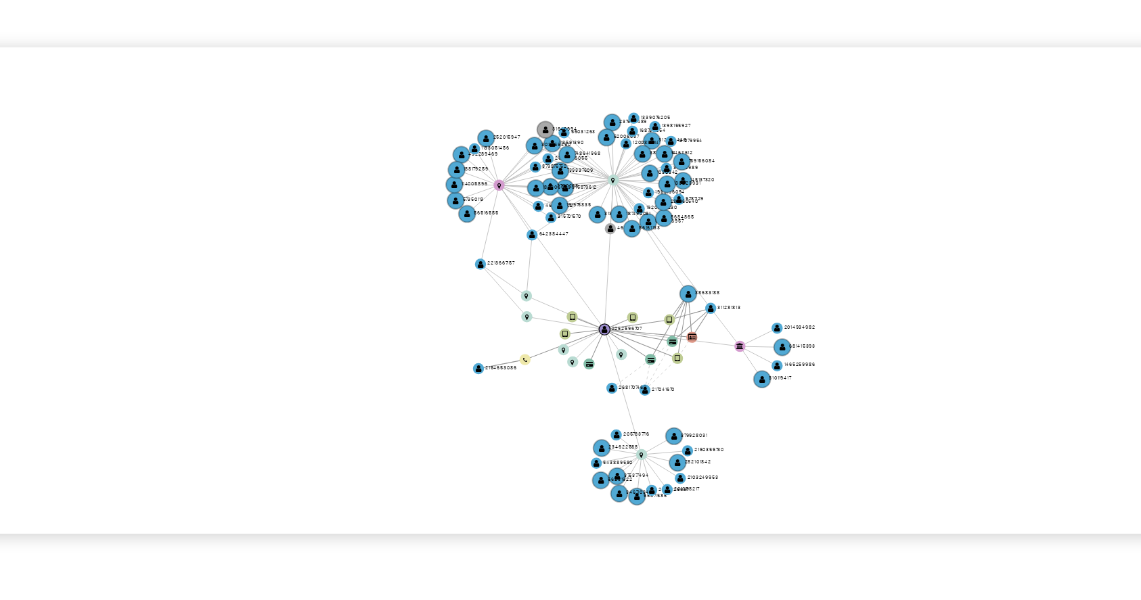
drag, startPoint x: 713, startPoint y: 398, endPoint x: 723, endPoint y: 394, distance: 10.9
click at [723, 394] on icon "device-66bf5b3a6288c45979761e26  user-2252596707  2252596707 device-680fcaa52…" at bounding box center [687, 415] width 878 height 196
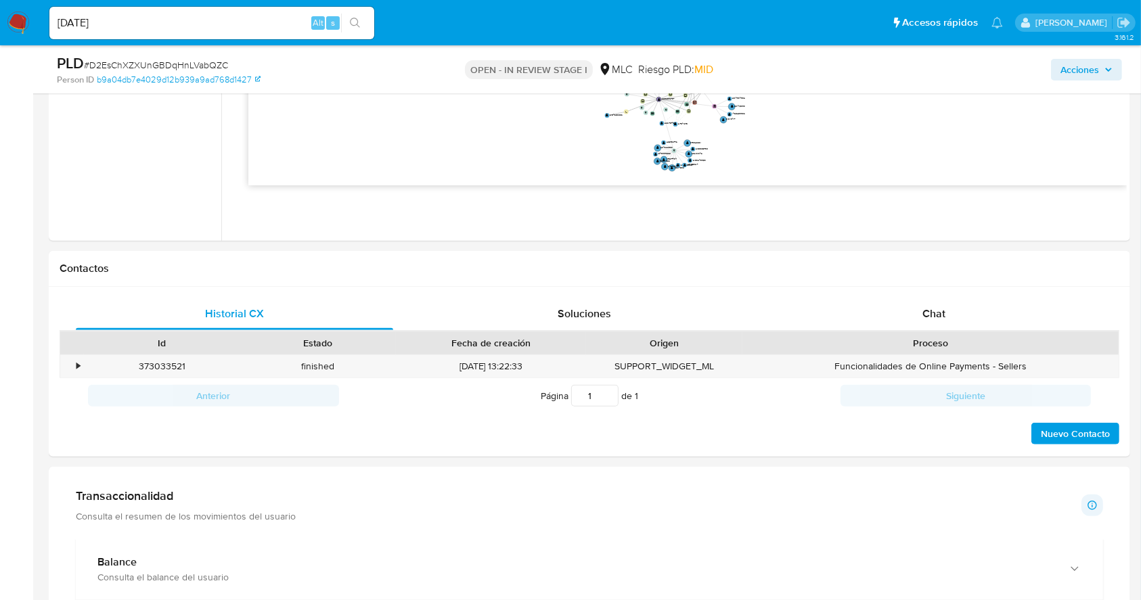
scroll to position [901, 0]
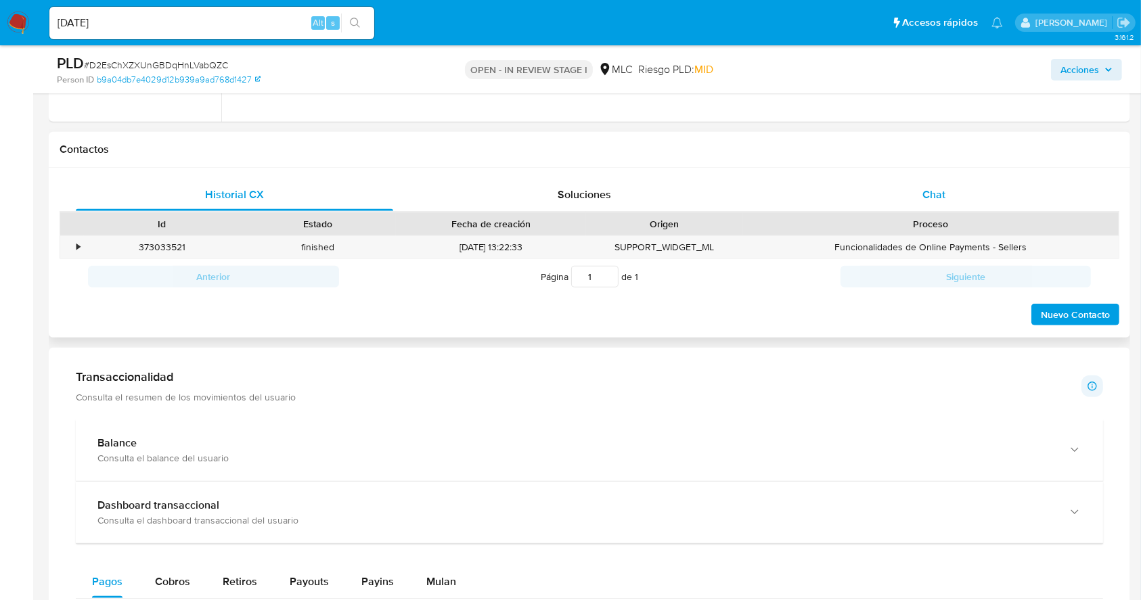
click at [940, 189] on span "Chat" at bounding box center [933, 195] width 23 height 16
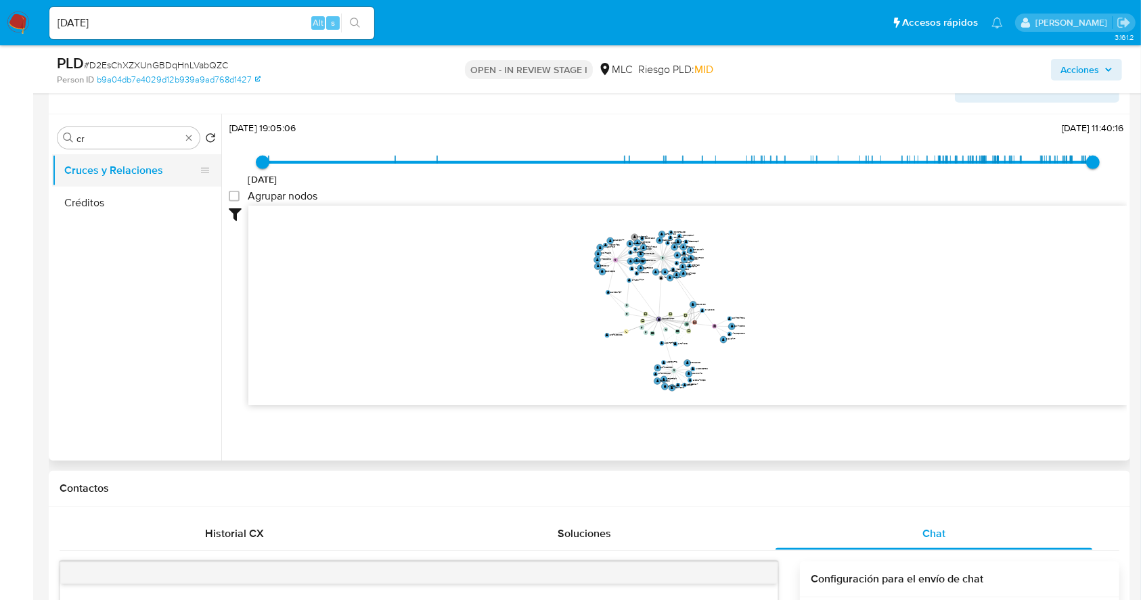
scroll to position [450, 0]
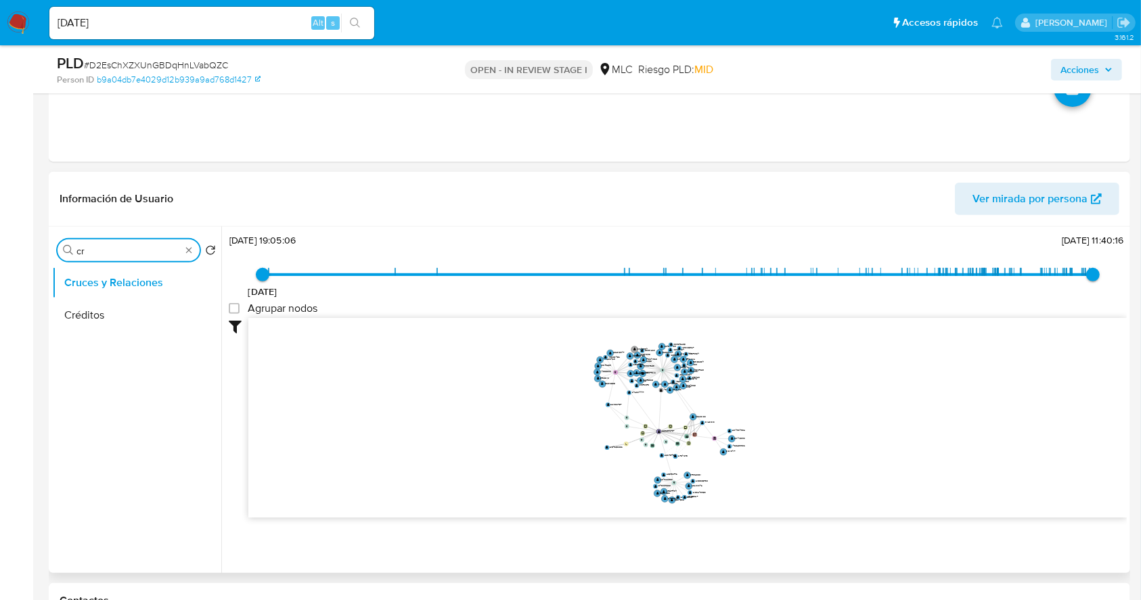
click at [139, 248] on input "cr" at bounding box center [128, 251] width 104 height 12
type input "DOC"
click at [136, 296] on button "Cruces y Relaciones" at bounding box center [131, 283] width 158 height 32
click at [138, 300] on button "Documentación" at bounding box center [136, 315] width 169 height 32
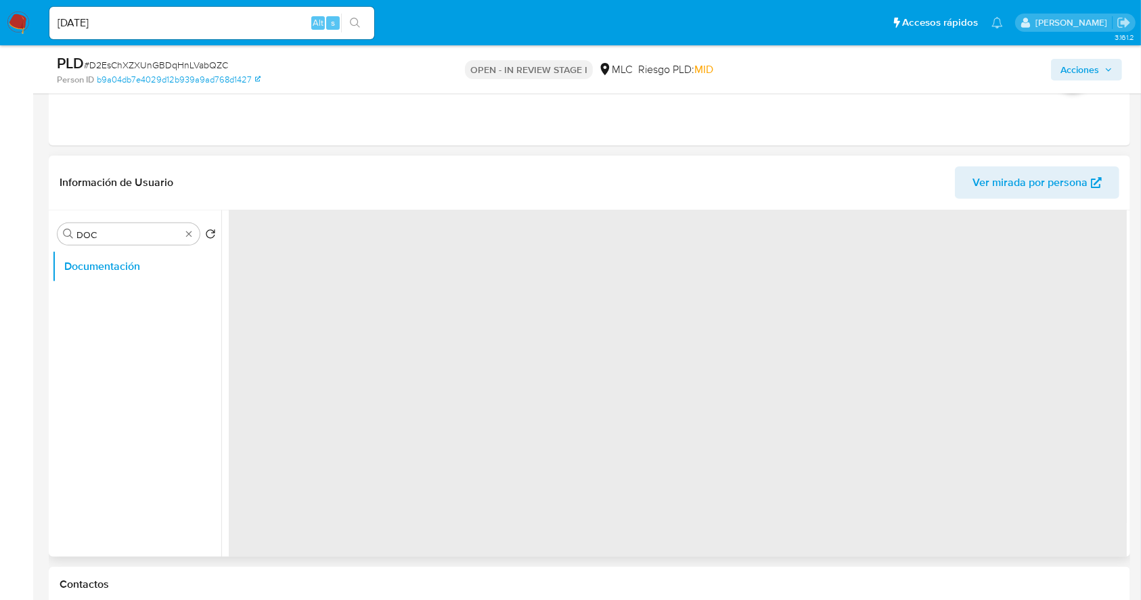
scroll to position [0, 0]
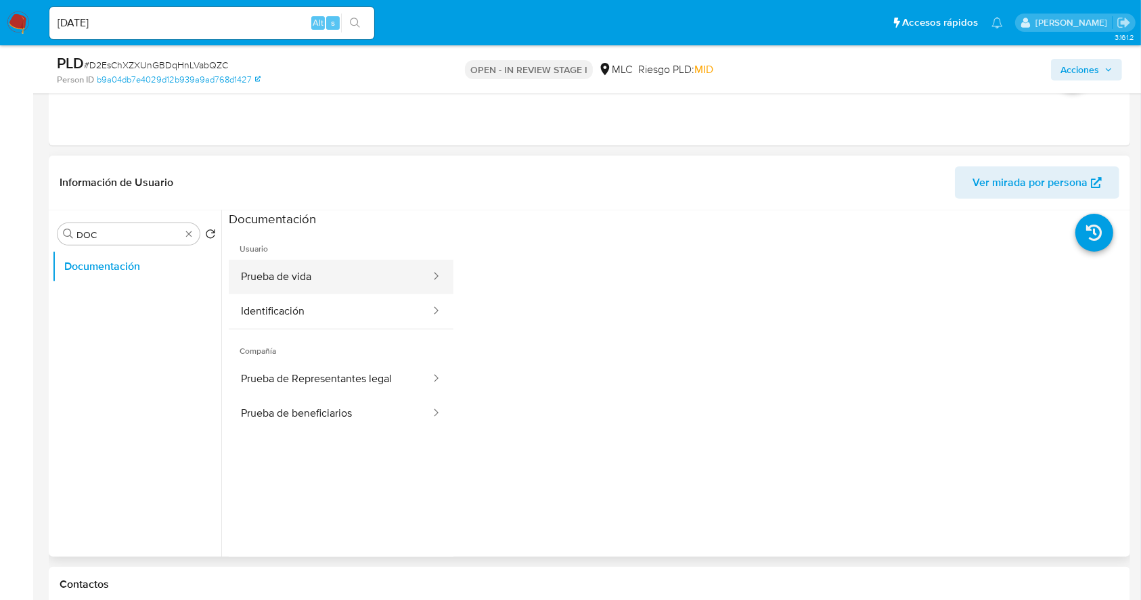
click at [371, 273] on button "Prueba de vida" at bounding box center [330, 277] width 203 height 35
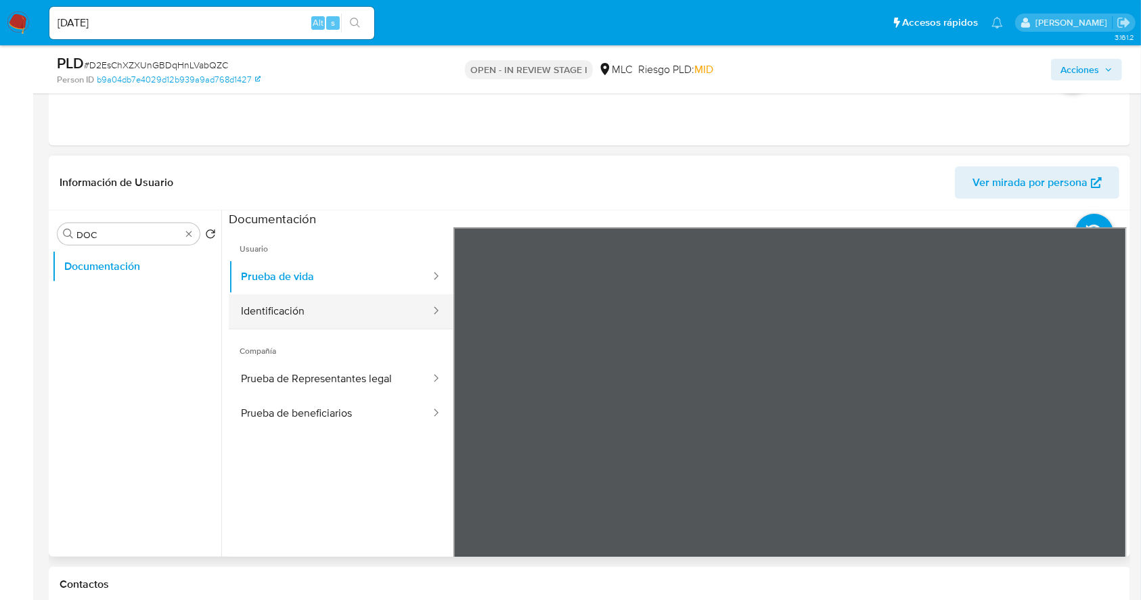
click at [338, 309] on button "Identificación" at bounding box center [330, 311] width 203 height 35
click at [1112, 442] on icon at bounding box center [1109, 447] width 27 height 27
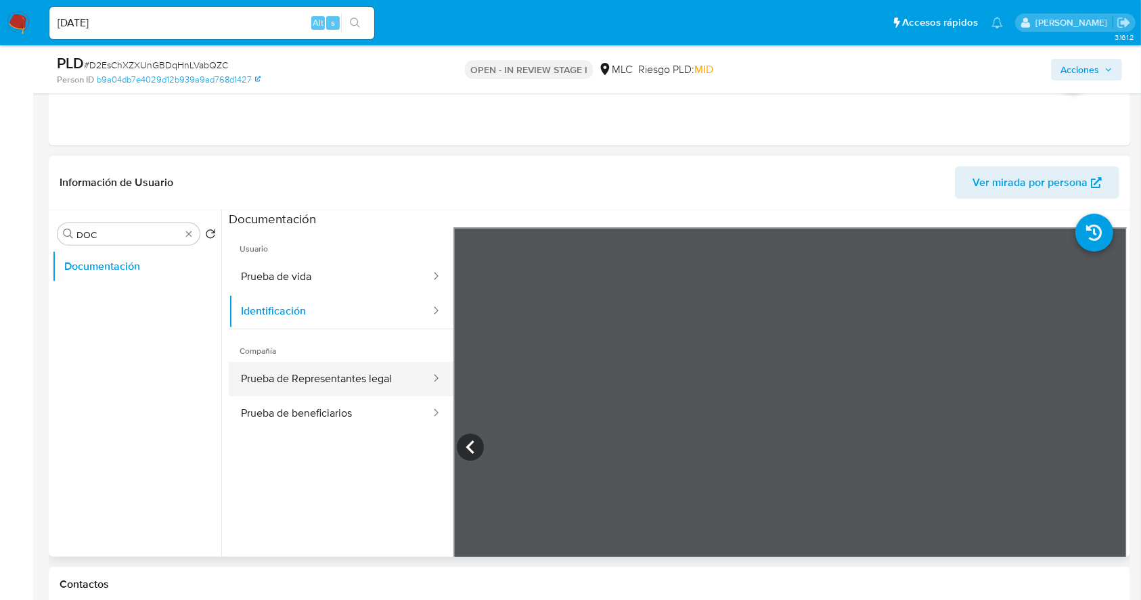
click at [347, 382] on button "Prueba de Representantes legal" at bounding box center [330, 379] width 203 height 35
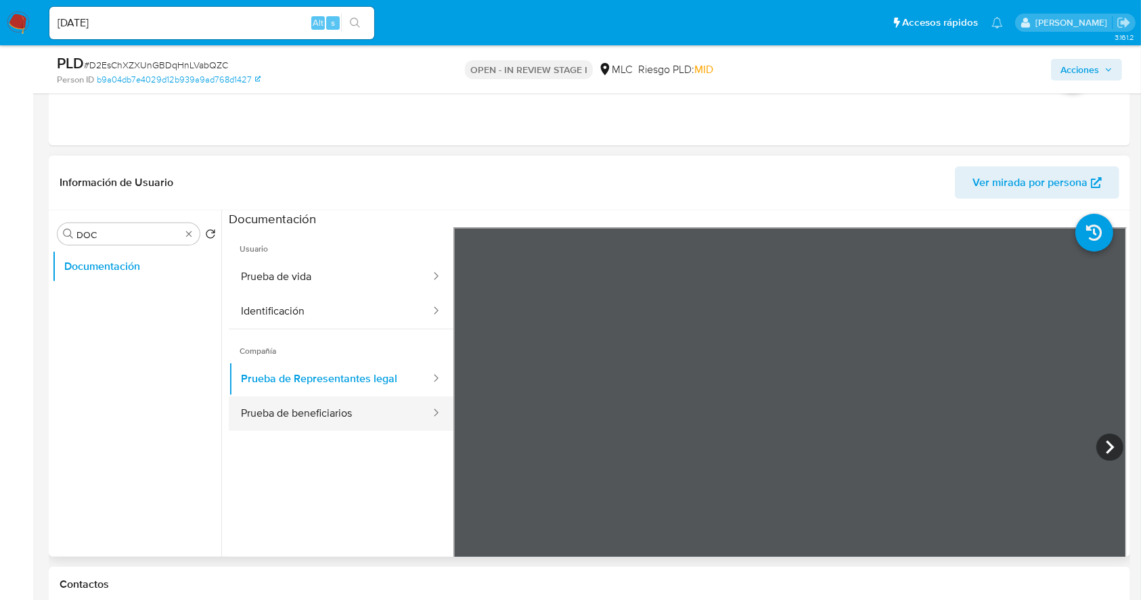
click at [368, 400] on button "Prueba de beneficiarios" at bounding box center [330, 414] width 203 height 35
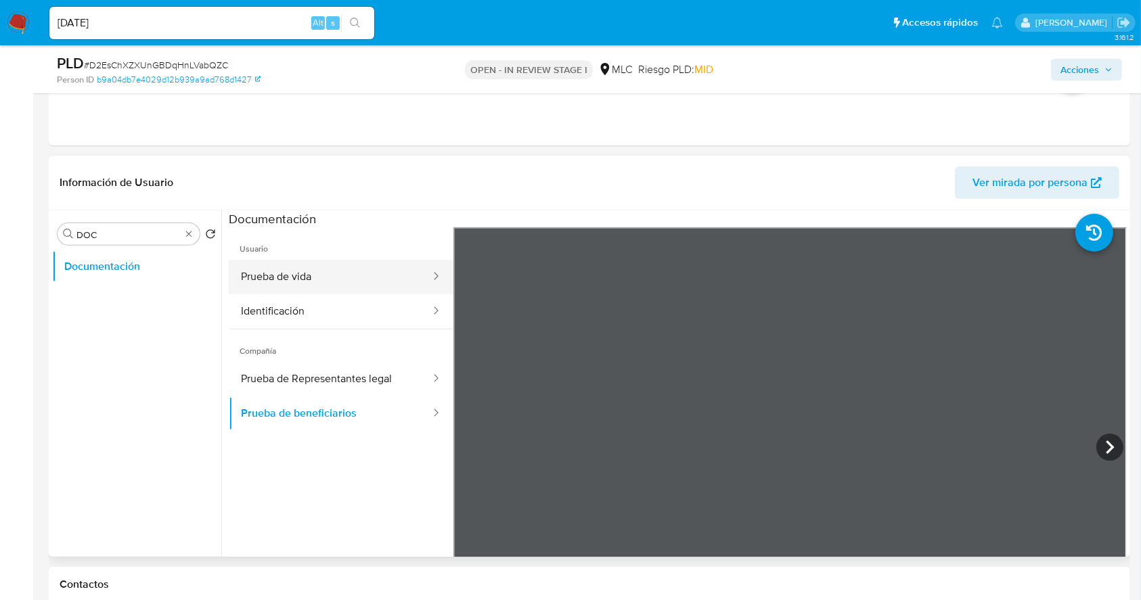
click at [347, 288] on button "Prueba de vida" at bounding box center [330, 277] width 203 height 35
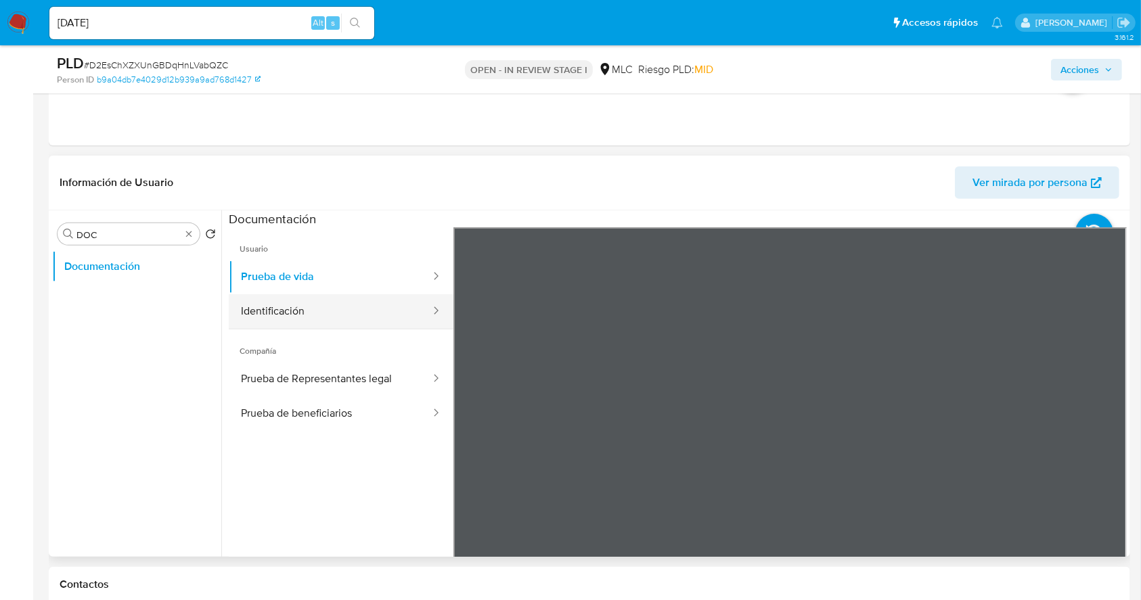
drag, startPoint x: 344, startPoint y: 313, endPoint x: 353, endPoint y: 318, distance: 10.6
click at [343, 313] on button "Identificación" at bounding box center [330, 311] width 203 height 35
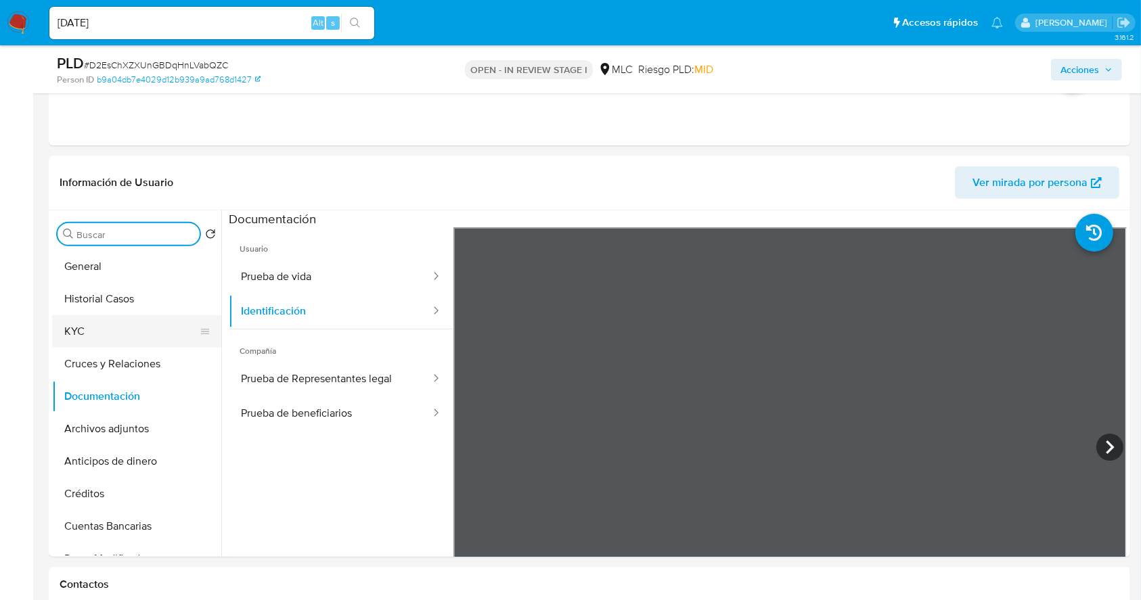
click at [179, 306] on button "Historial Casos" at bounding box center [136, 299] width 169 height 32
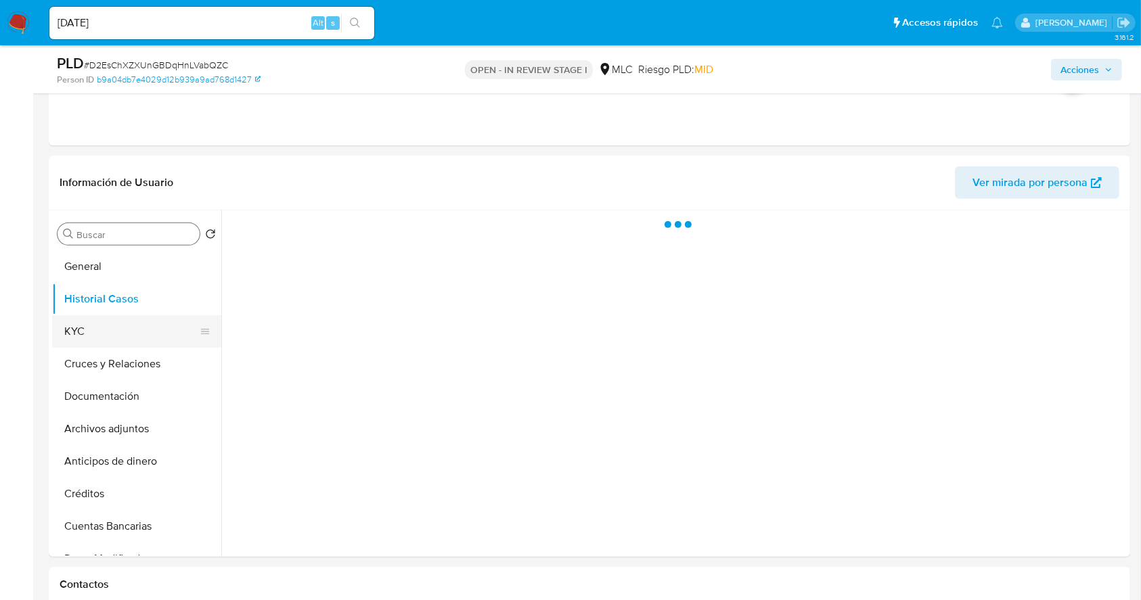
click at [167, 323] on button "KYC" at bounding box center [131, 331] width 158 height 32
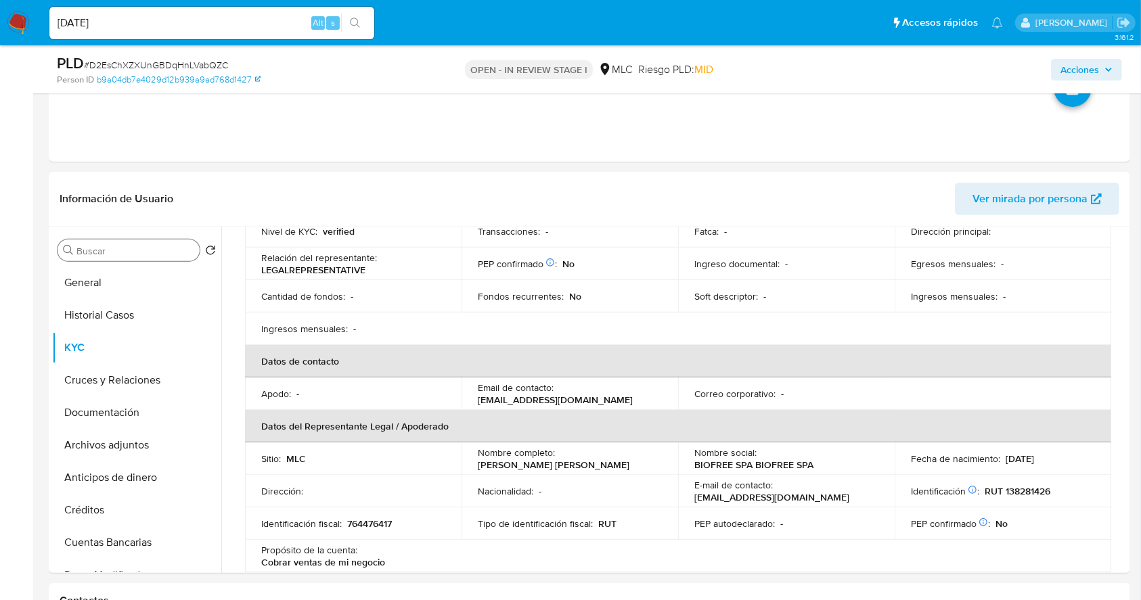
scroll to position [167, 0]
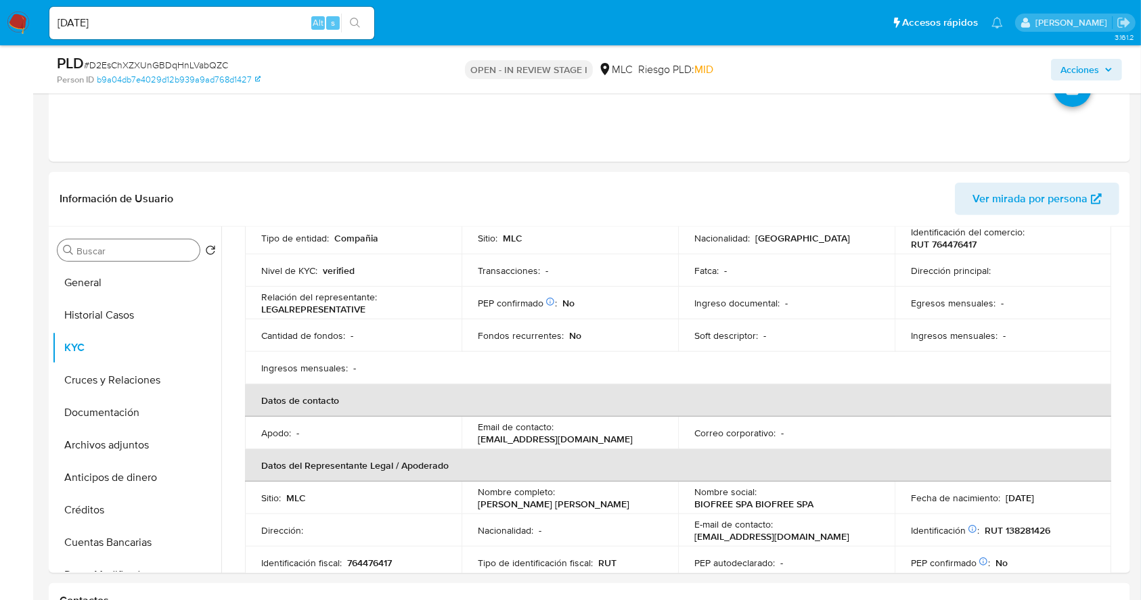
click at [602, 433] on p "contacto@dermax.cl" at bounding box center [555, 439] width 155 height 12
copy div "Email de contacto : contacto@dermax.cl"
click at [600, 321] on td "Fondos recurrentes : No" at bounding box center [569, 335] width 217 height 32
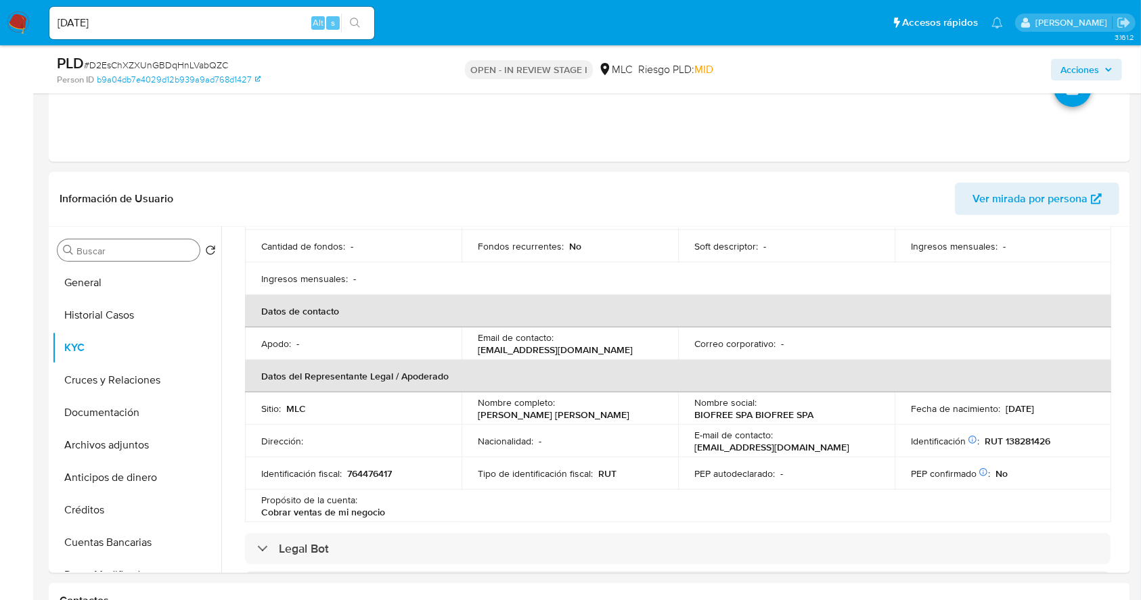
scroll to position [257, 0]
click at [585, 369] on th "Datos del Representante Legal / Apoderado" at bounding box center [678, 375] width 866 height 32
drag, startPoint x: 650, startPoint y: 344, endPoint x: 556, endPoint y: 346, distance: 94.1
click at [556, 346] on div "Email de contacto : contacto@dermax.cl" at bounding box center [570, 343] width 184 height 24
copy div "contacto@dermax.cl"
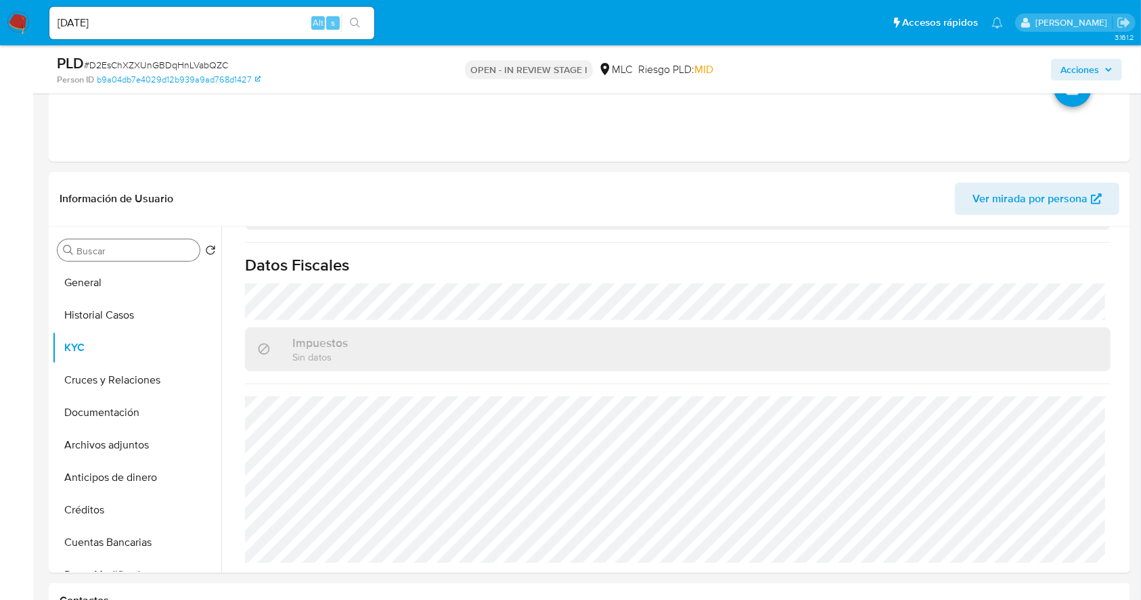
scroll to position [0, 0]
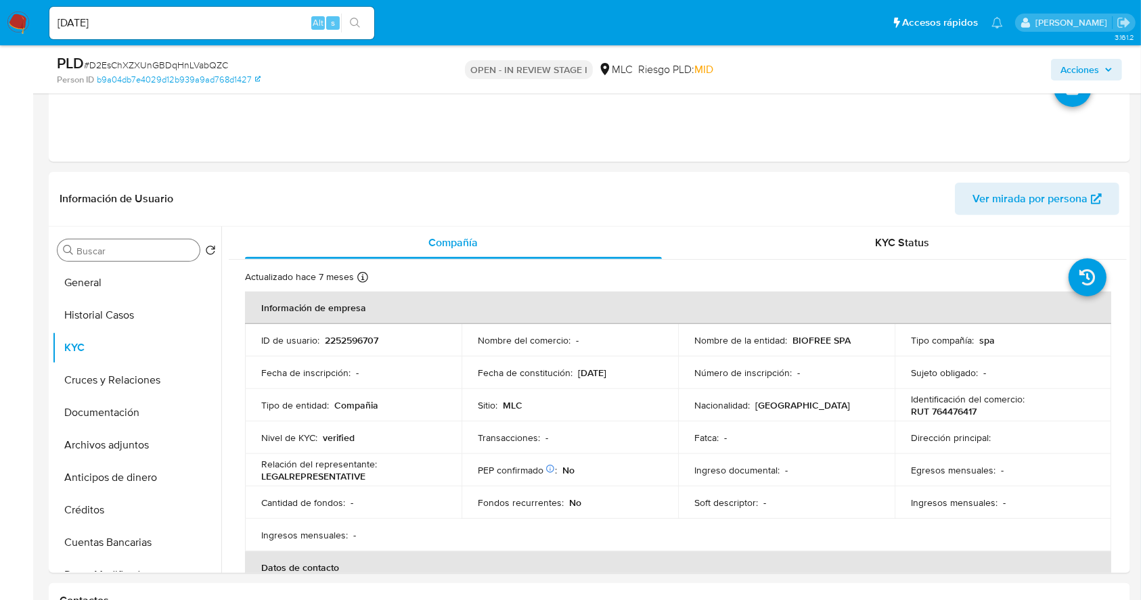
click at [796, 342] on p "BIOFREE SPA" at bounding box center [821, 340] width 58 height 12
click at [819, 334] on p "BIOFREE SPA" at bounding box center [821, 340] width 58 height 12
drag, startPoint x: 859, startPoint y: 338, endPoint x: 788, endPoint y: 344, distance: 71.3
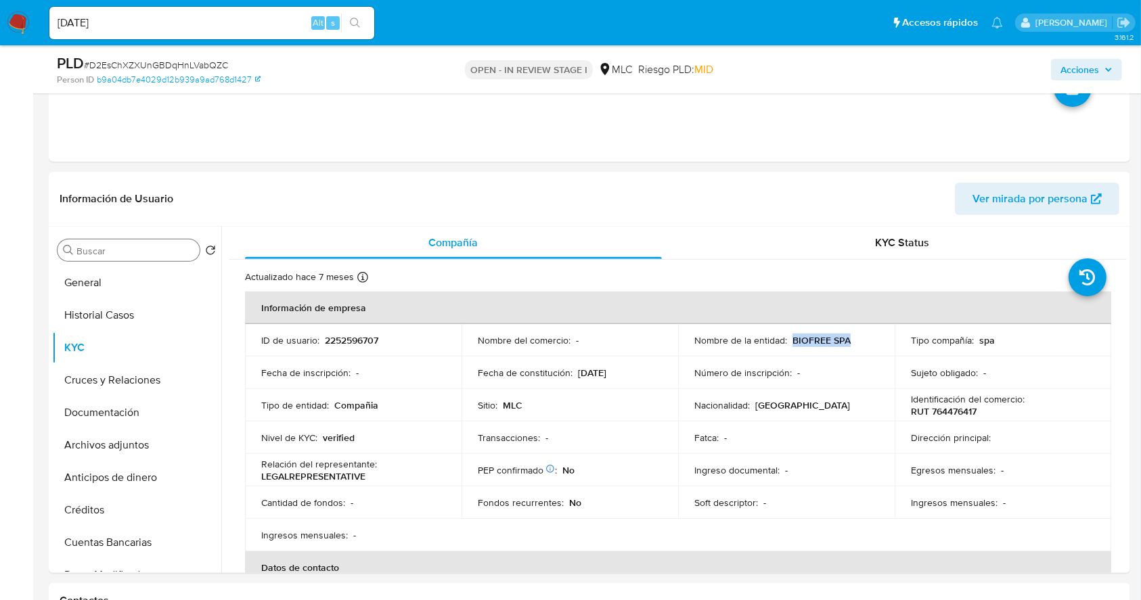
click at [788, 344] on div "Nombre de la entidad : BIOFREE SPA" at bounding box center [786, 340] width 184 height 12
copy p "BIOFREE SPA"
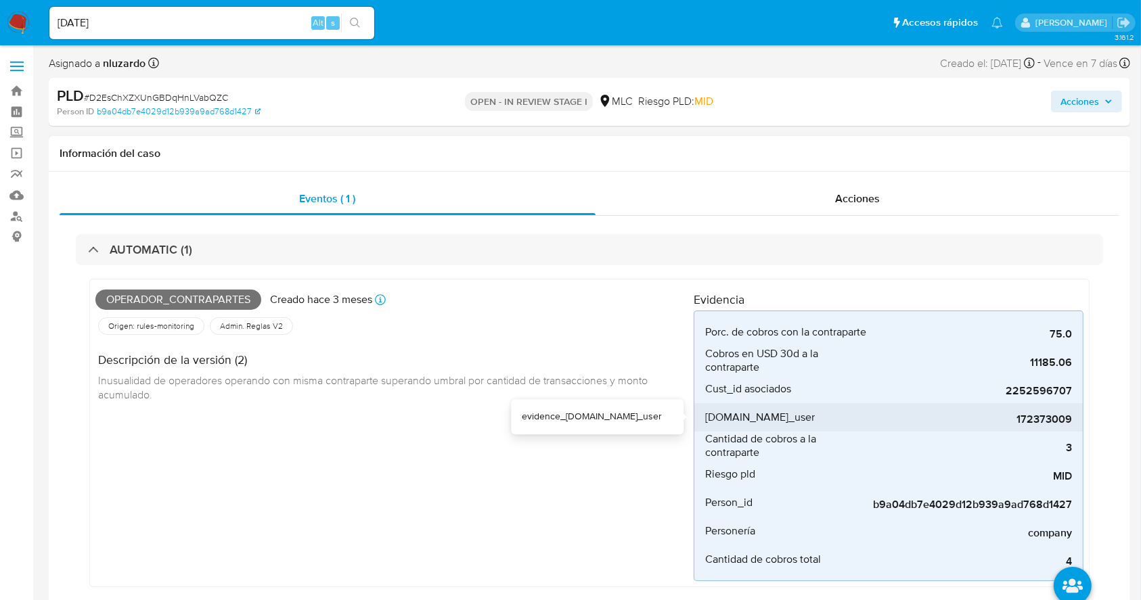
click at [1036, 420] on span "172373009" at bounding box center [970, 420] width 203 height 14
click at [771, 183] on div "Acciones" at bounding box center [857, 199] width 524 height 32
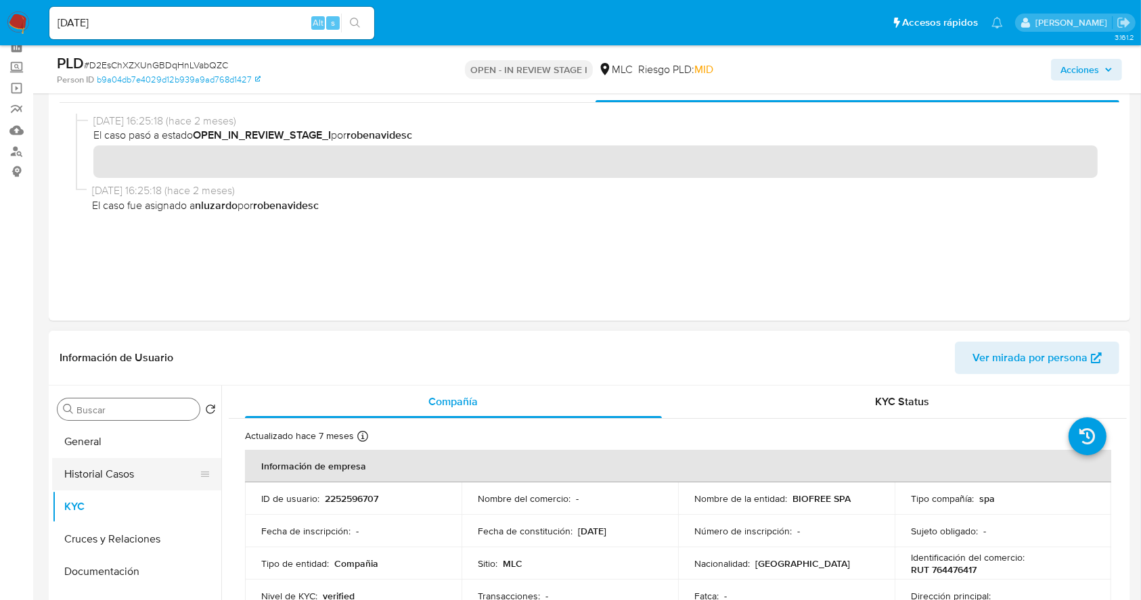
scroll to position [180, 0]
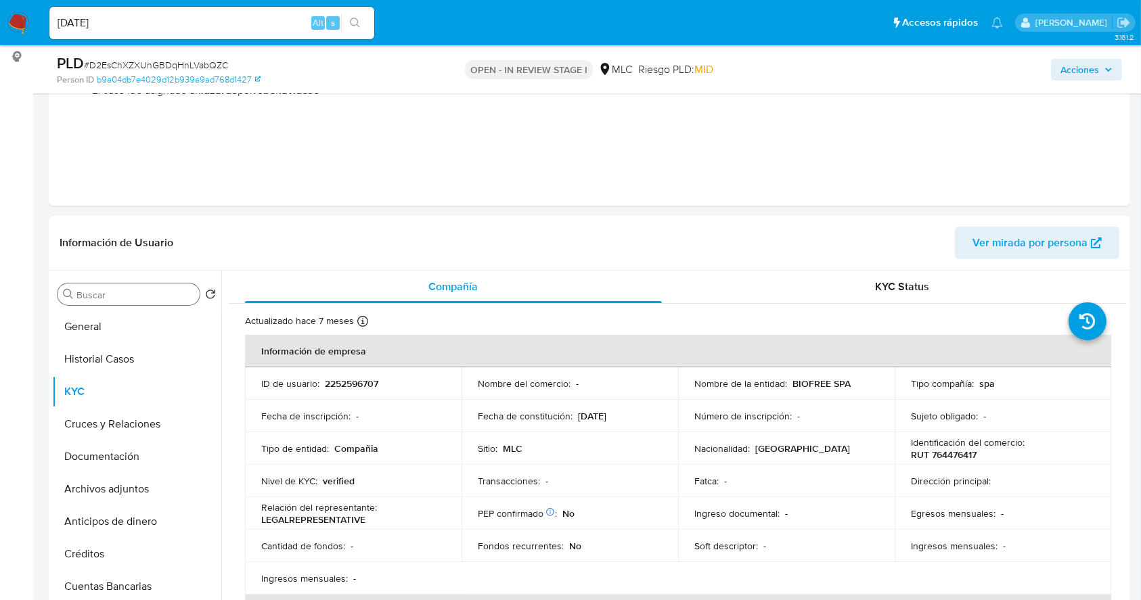
click at [129, 295] on input "Buscar" at bounding box center [135, 295] width 118 height 12
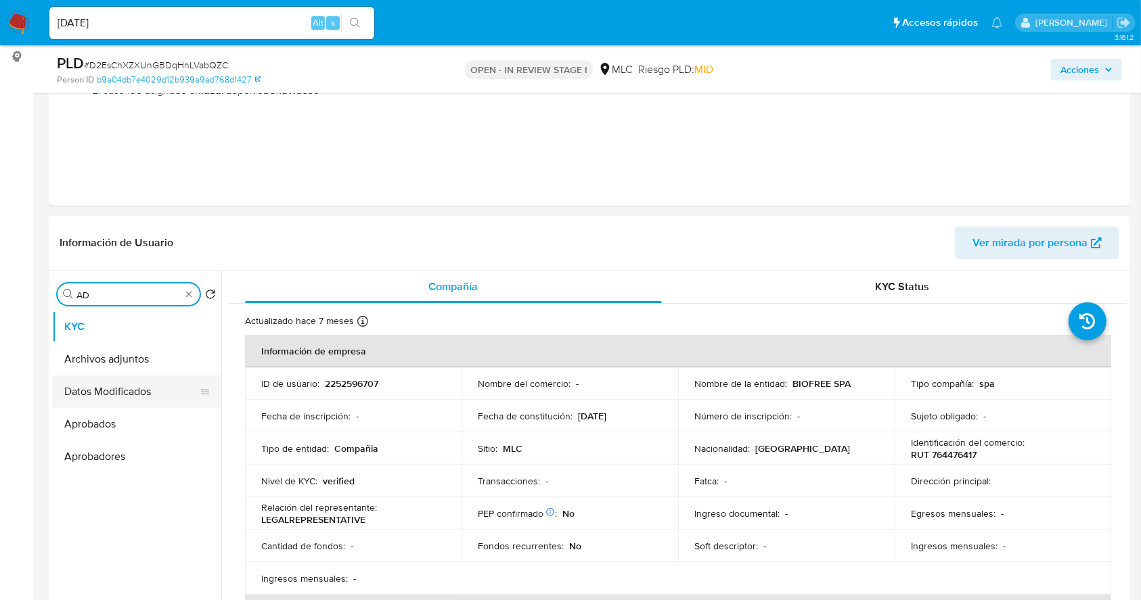
type input "AD"
click at [118, 358] on button "Archivos adjuntos" at bounding box center [136, 359] width 169 height 32
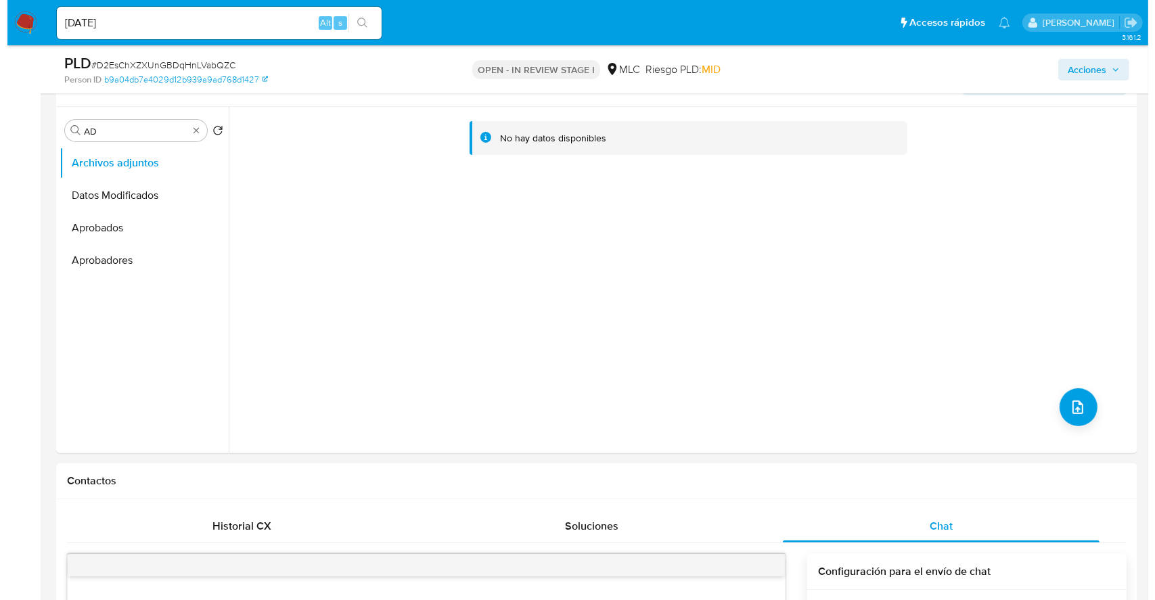
scroll to position [361, 0]
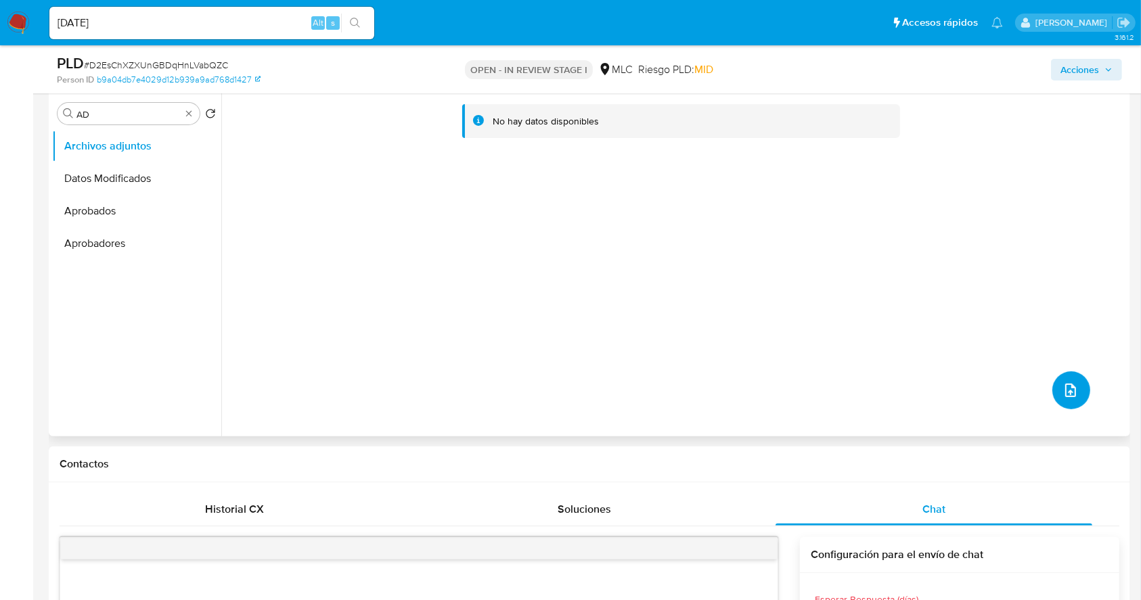
click at [1077, 384] on button "upload-file" at bounding box center [1071, 390] width 38 height 38
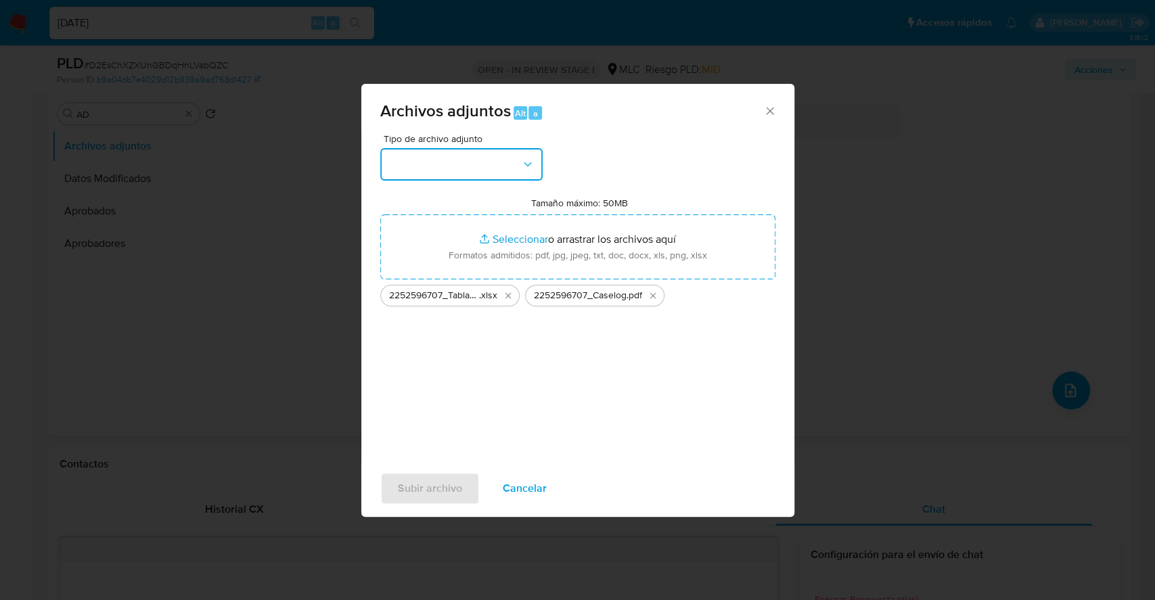
drag, startPoint x: 531, startPoint y: 161, endPoint x: 525, endPoint y: 171, distance: 10.9
click at [531, 162] on icon "button" at bounding box center [528, 165] width 14 height 14
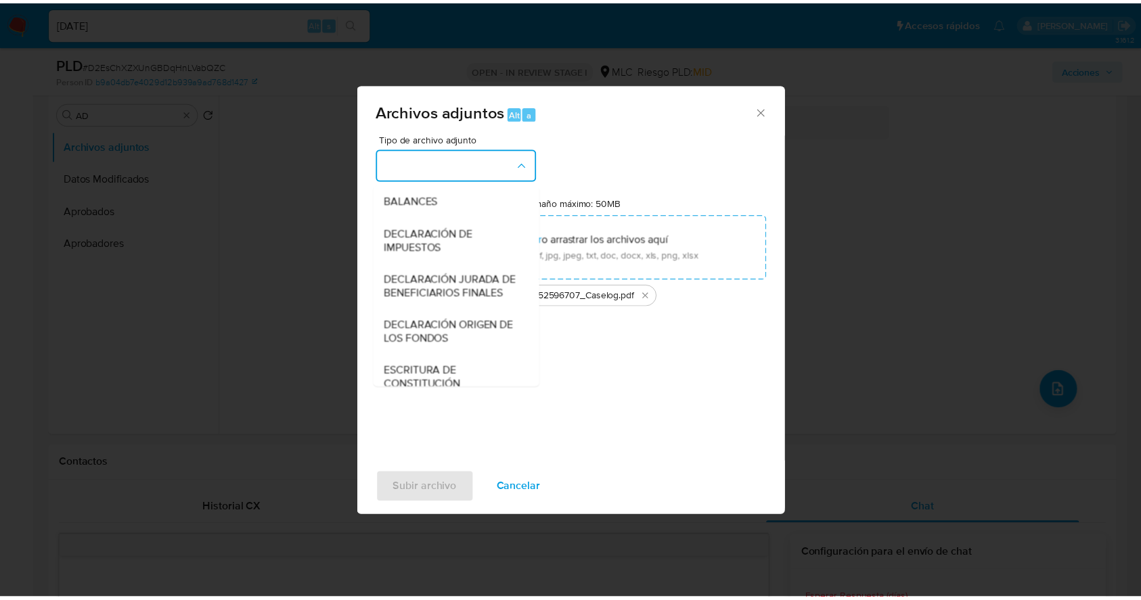
scroll to position [202, 0]
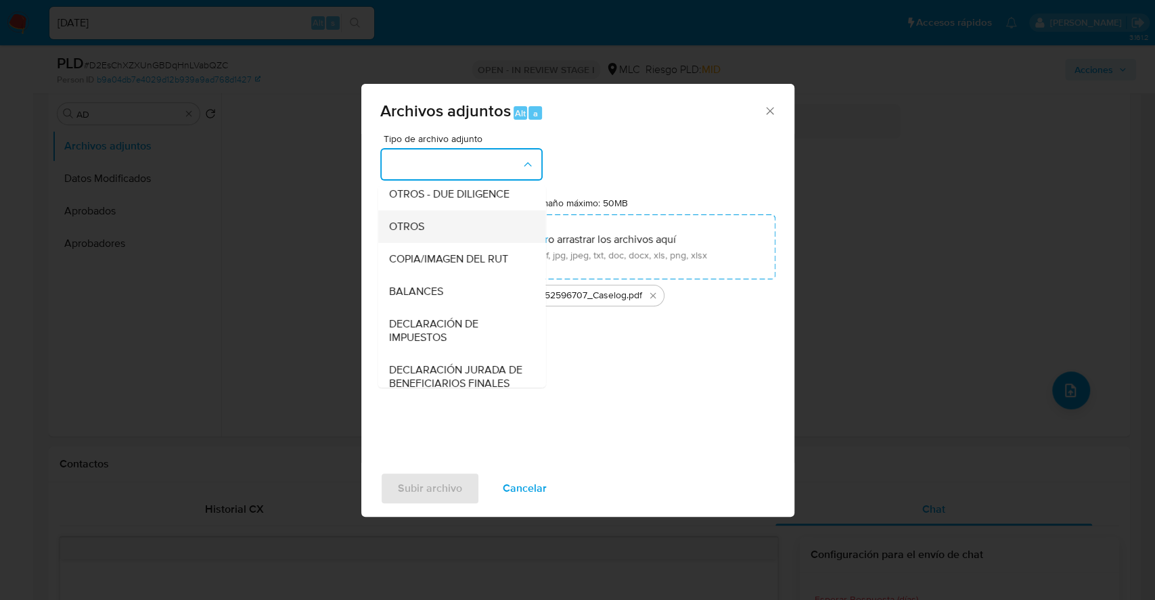
click at [453, 238] on div "OTROS" at bounding box center [457, 226] width 138 height 32
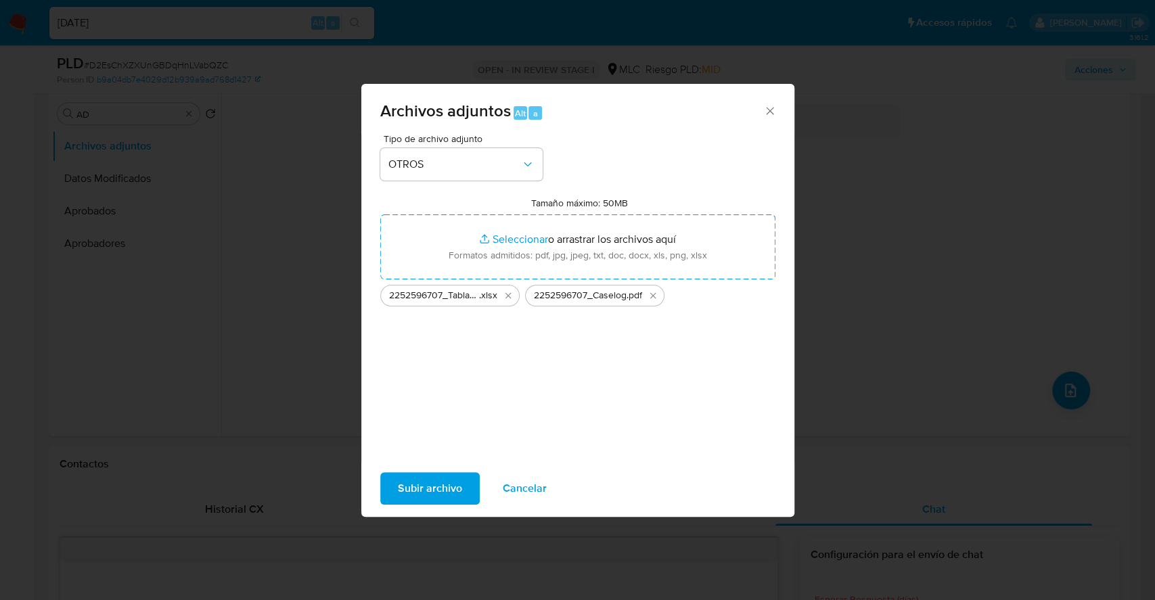
click at [447, 478] on span "Subir archivo" at bounding box center [430, 489] width 64 height 30
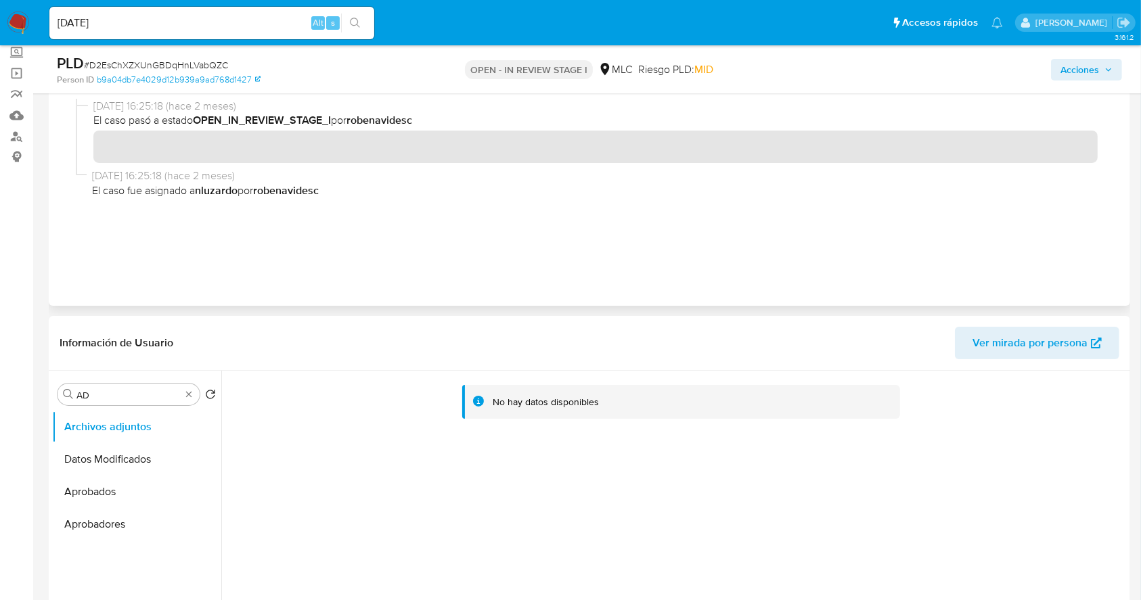
scroll to position [0, 0]
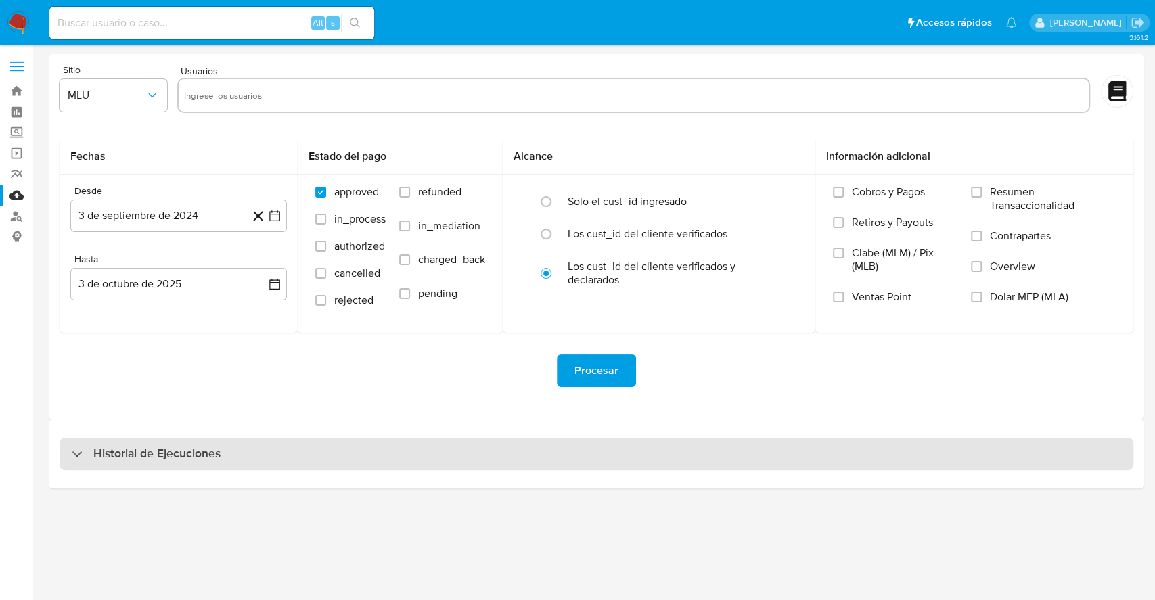
click at [246, 447] on div "Historial de Ejecuciones" at bounding box center [597, 454] width 1074 height 32
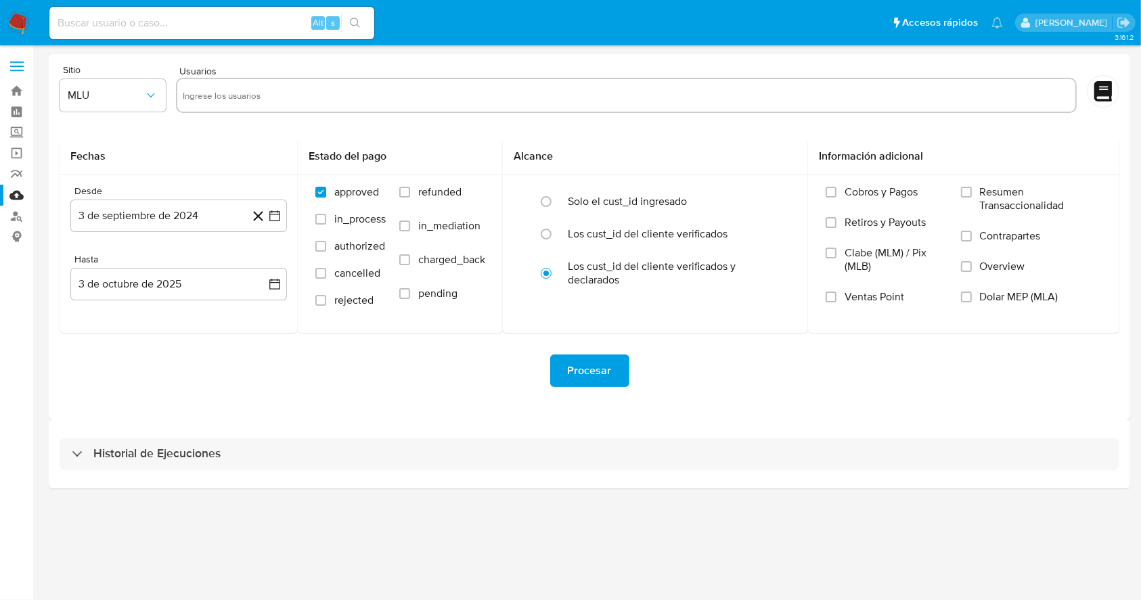
select select "10"
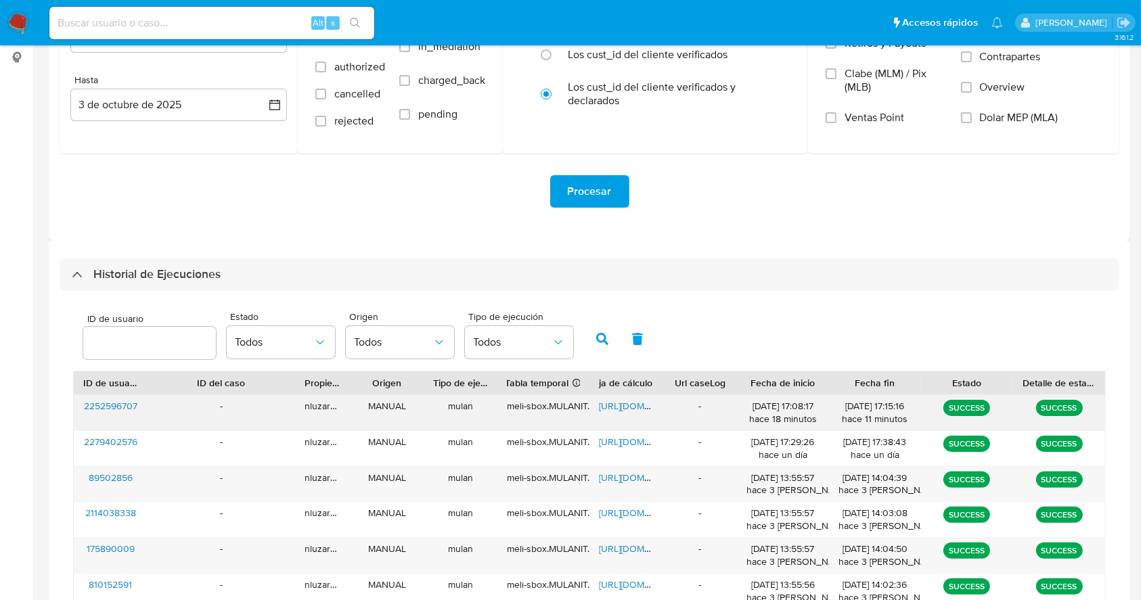
scroll to position [180, 0]
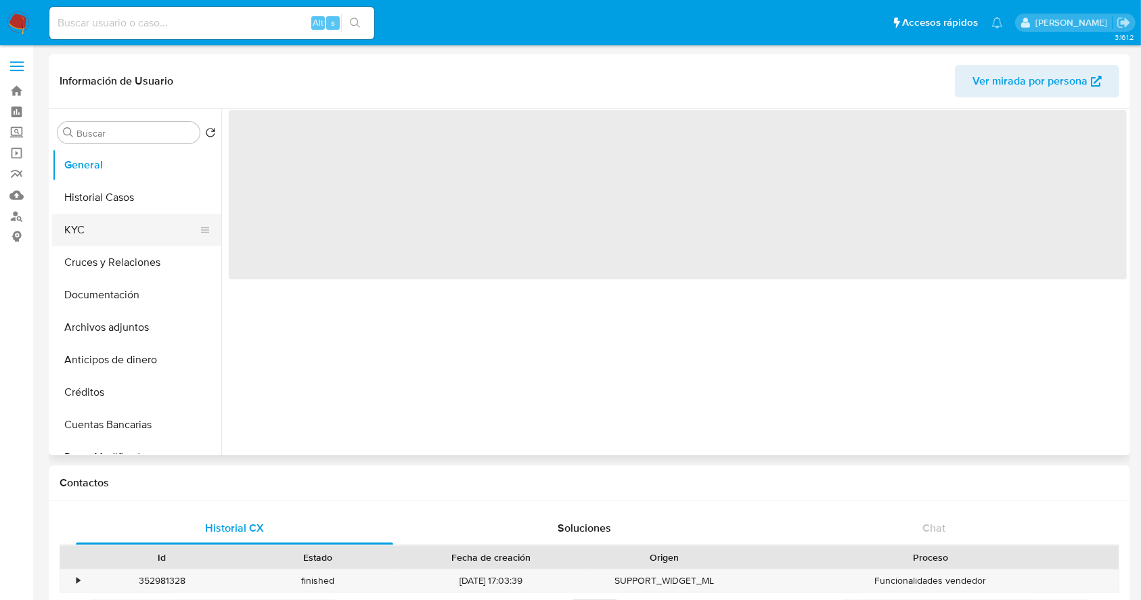
select select "10"
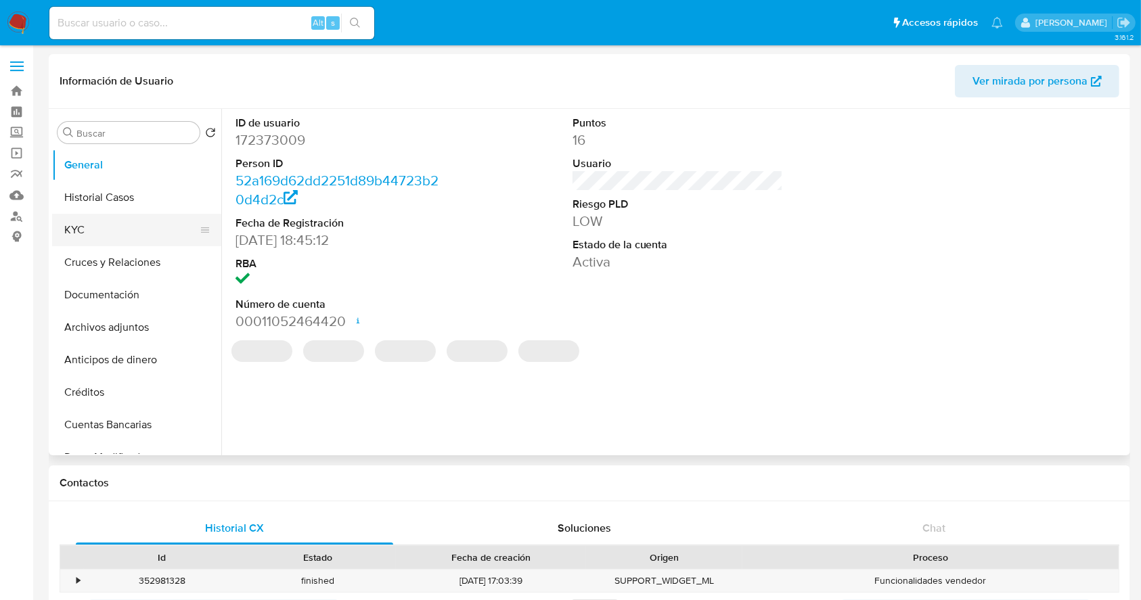
click at [93, 227] on button "KYC" at bounding box center [131, 230] width 158 height 32
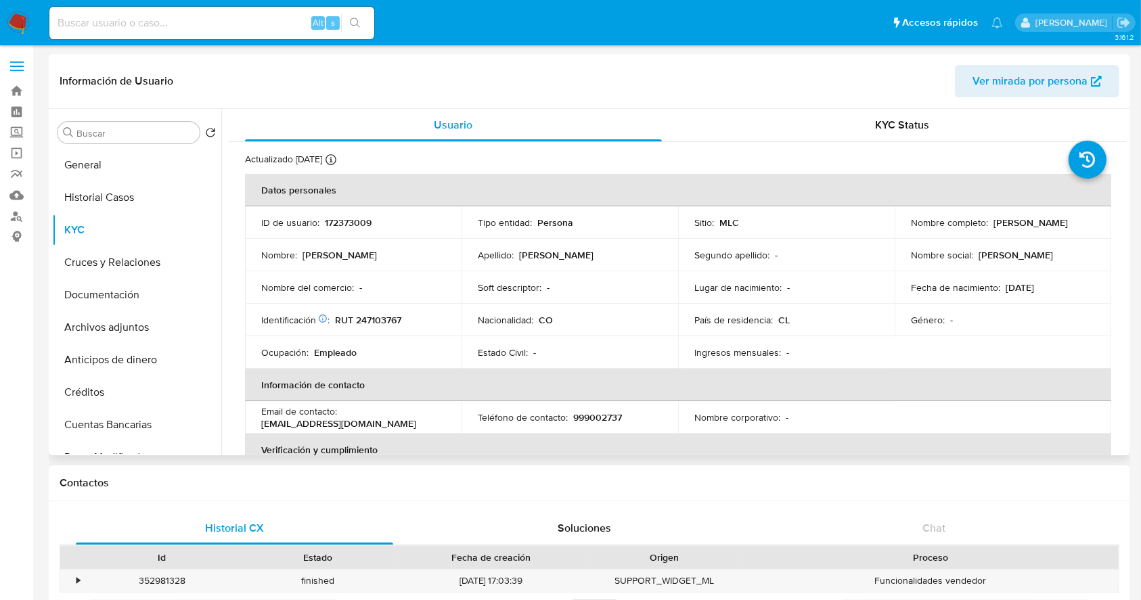
click at [358, 317] on p "RUT 247103767" at bounding box center [368, 320] width 66 height 12
click at [359, 317] on p "RUT 247103767" at bounding box center [368, 320] width 66 height 12
copy p "247103767"
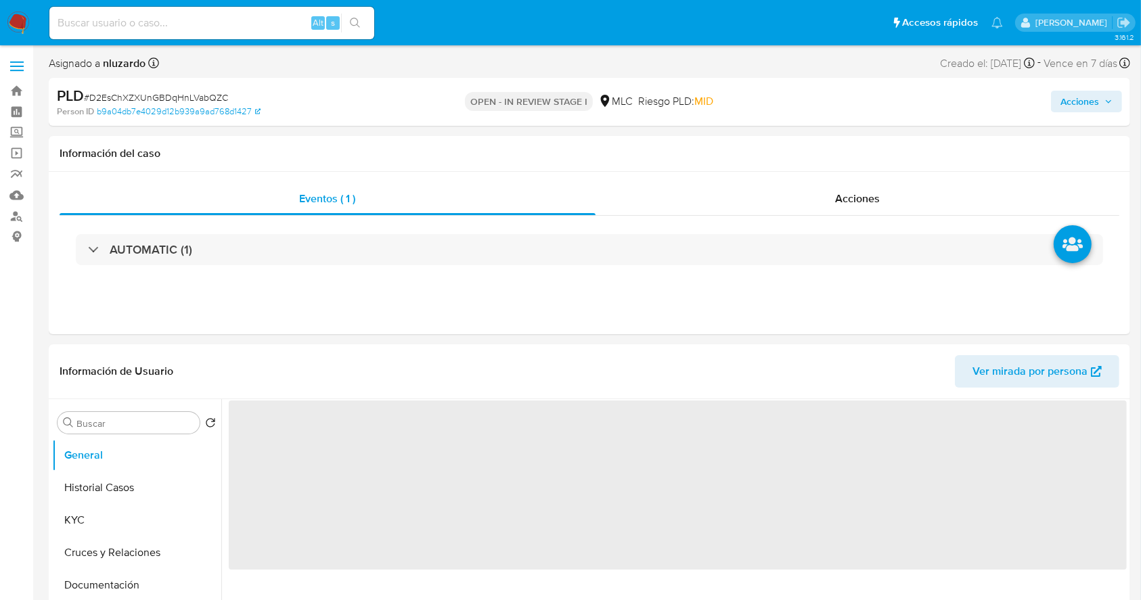
select select "10"
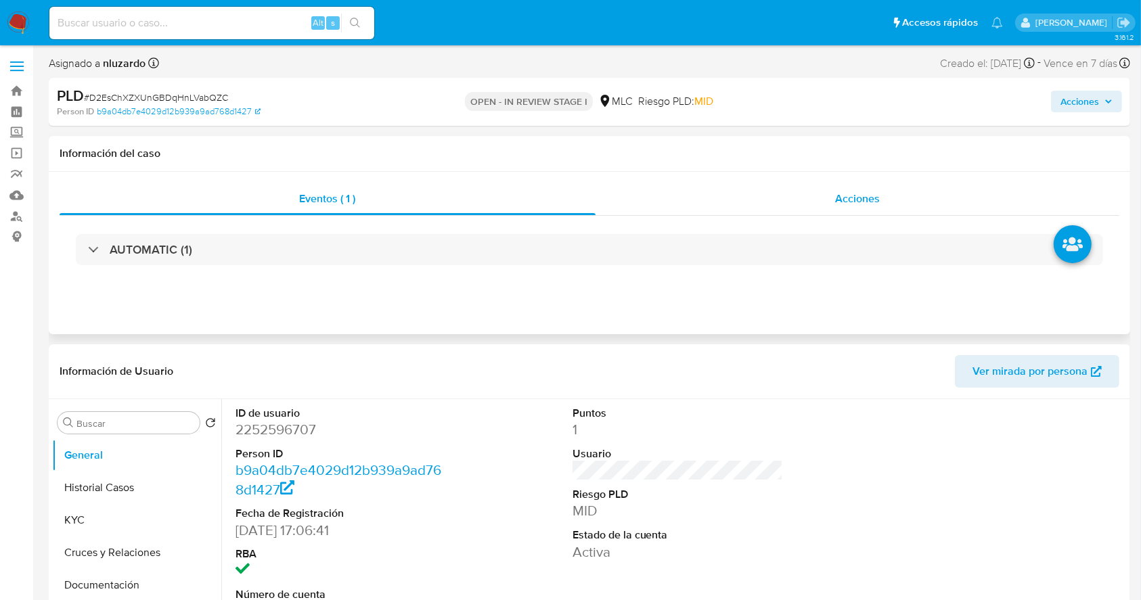
click at [832, 192] on div "Acciones" at bounding box center [857, 199] width 524 height 32
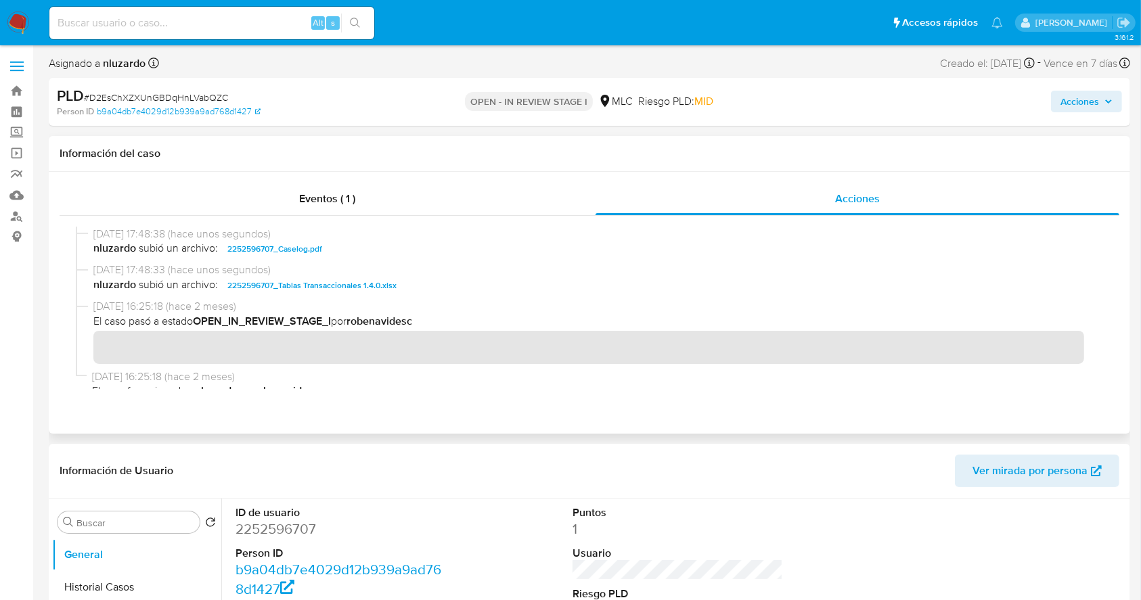
click at [369, 254] on span "nluzardo subió un archivo: 2252596707_Caselog.pdf" at bounding box center [595, 249] width 1004 height 16
click at [379, 247] on span "nluzardo subió un archivo: 2252596707_Caselog.pdf" at bounding box center [595, 249] width 1004 height 16
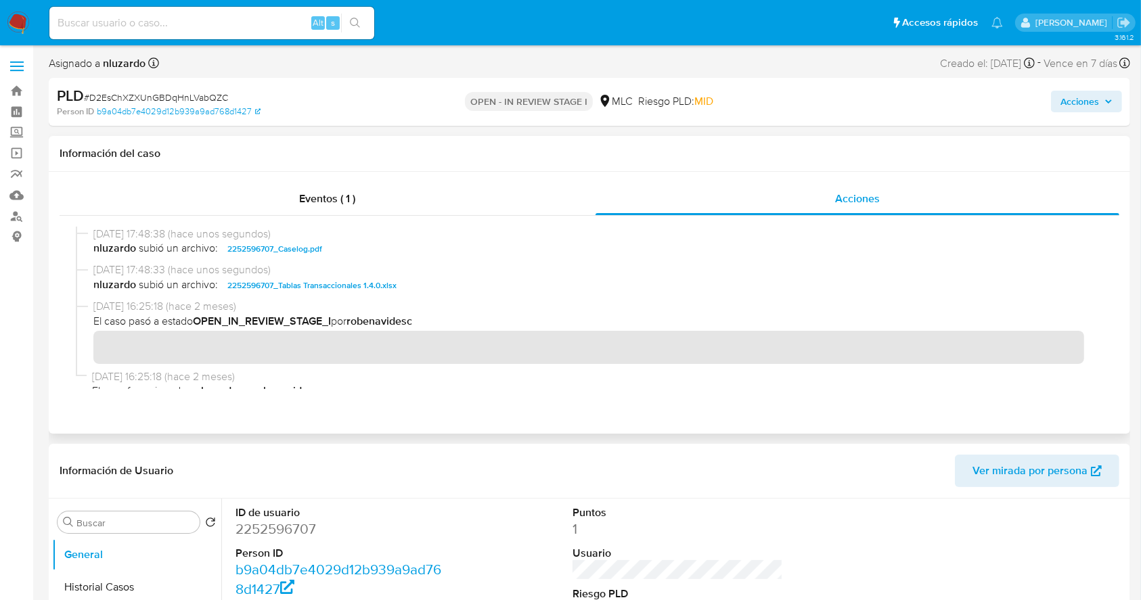
click at [379, 247] on span "nluzardo subió un archivo: 2252596707_Caselog.pdf" at bounding box center [595, 249] width 1004 height 16
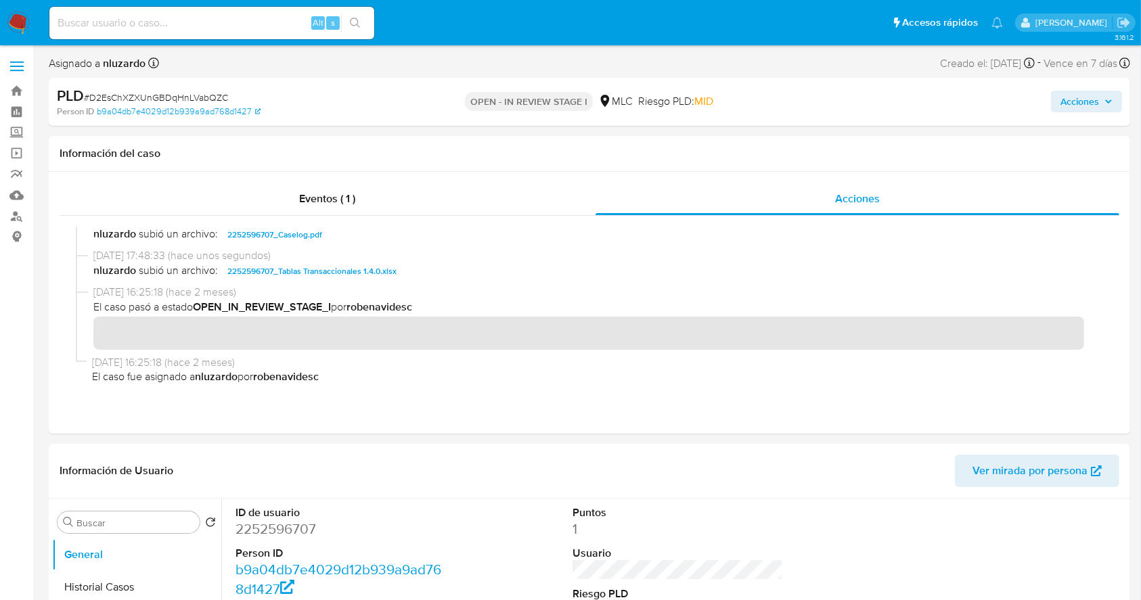
click at [1121, 97] on button "Acciones" at bounding box center [1086, 102] width 71 height 22
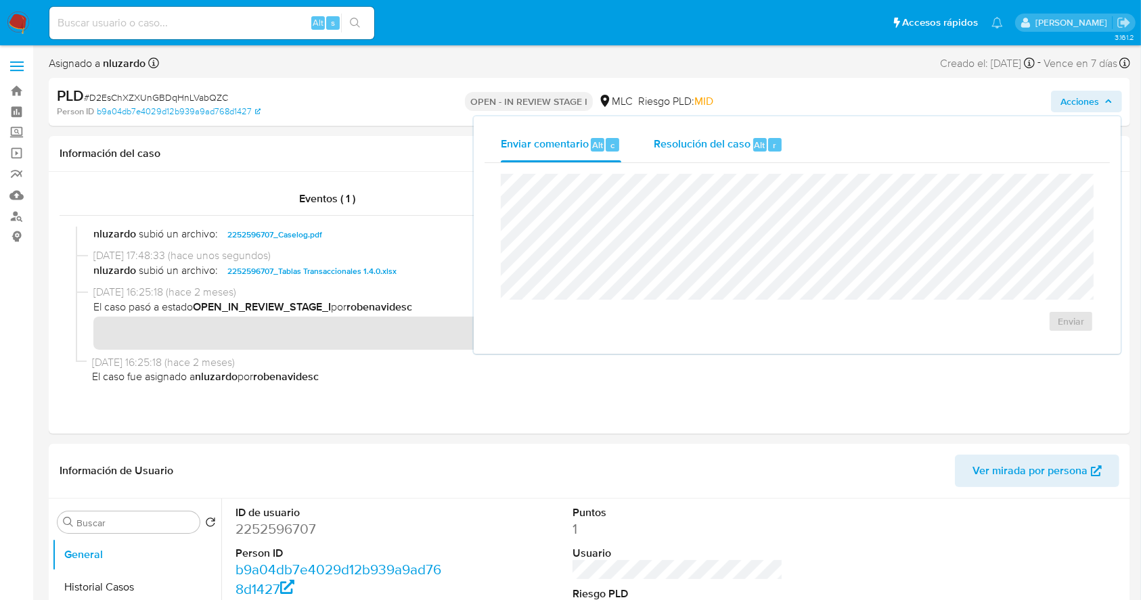
click at [702, 154] on div "Resolución del caso Alt r" at bounding box center [718, 144] width 129 height 35
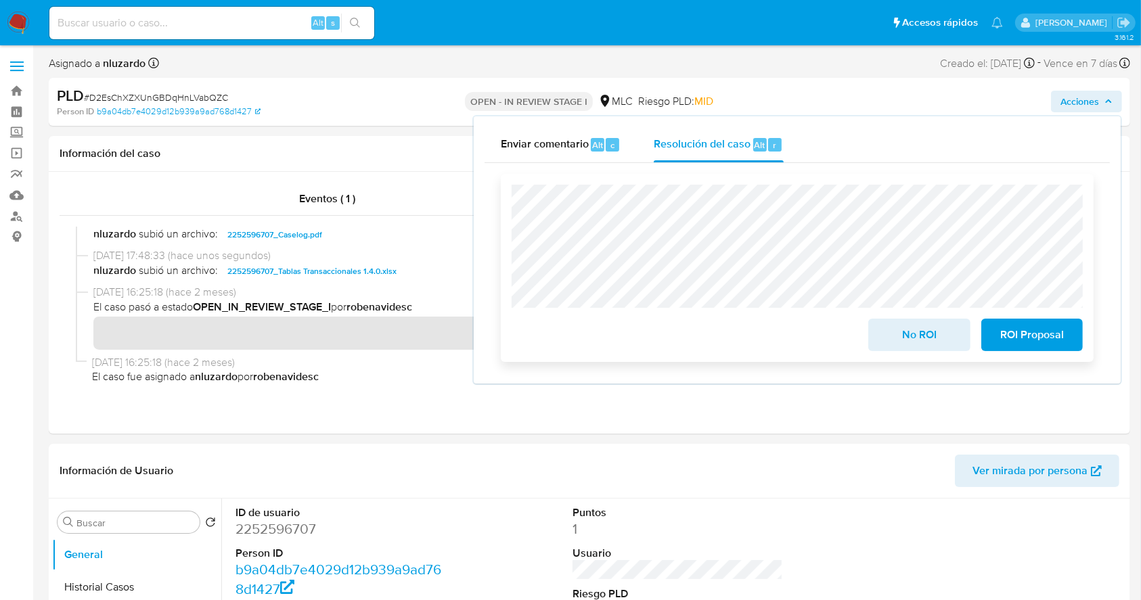
click at [924, 339] on span "No ROI" at bounding box center [919, 335] width 66 height 30
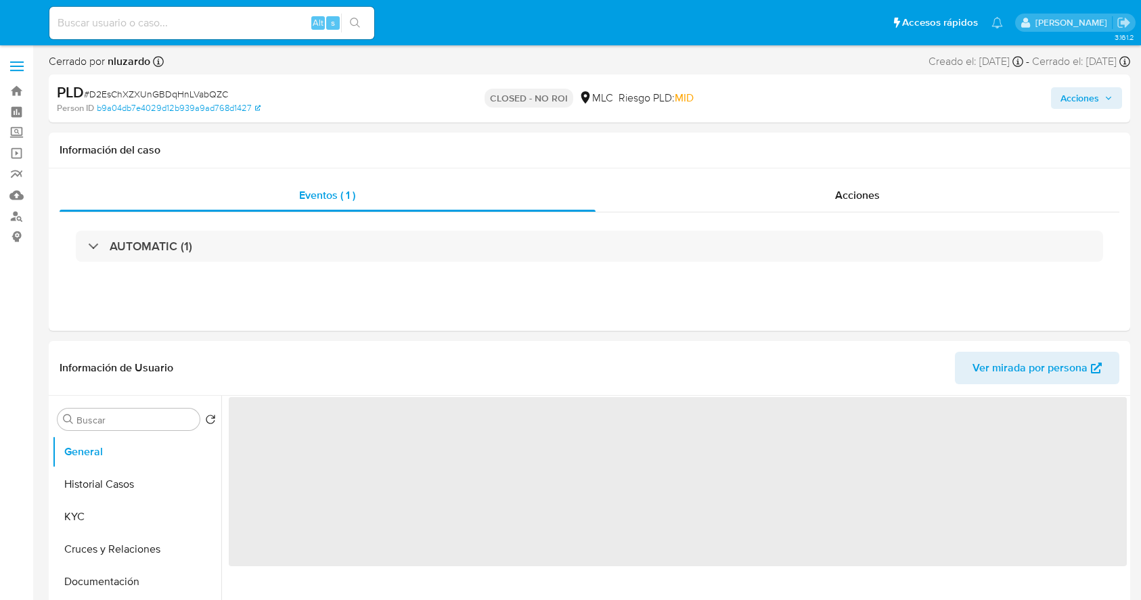
select select "10"
